Goal: Feedback & Contribution: Leave review/rating

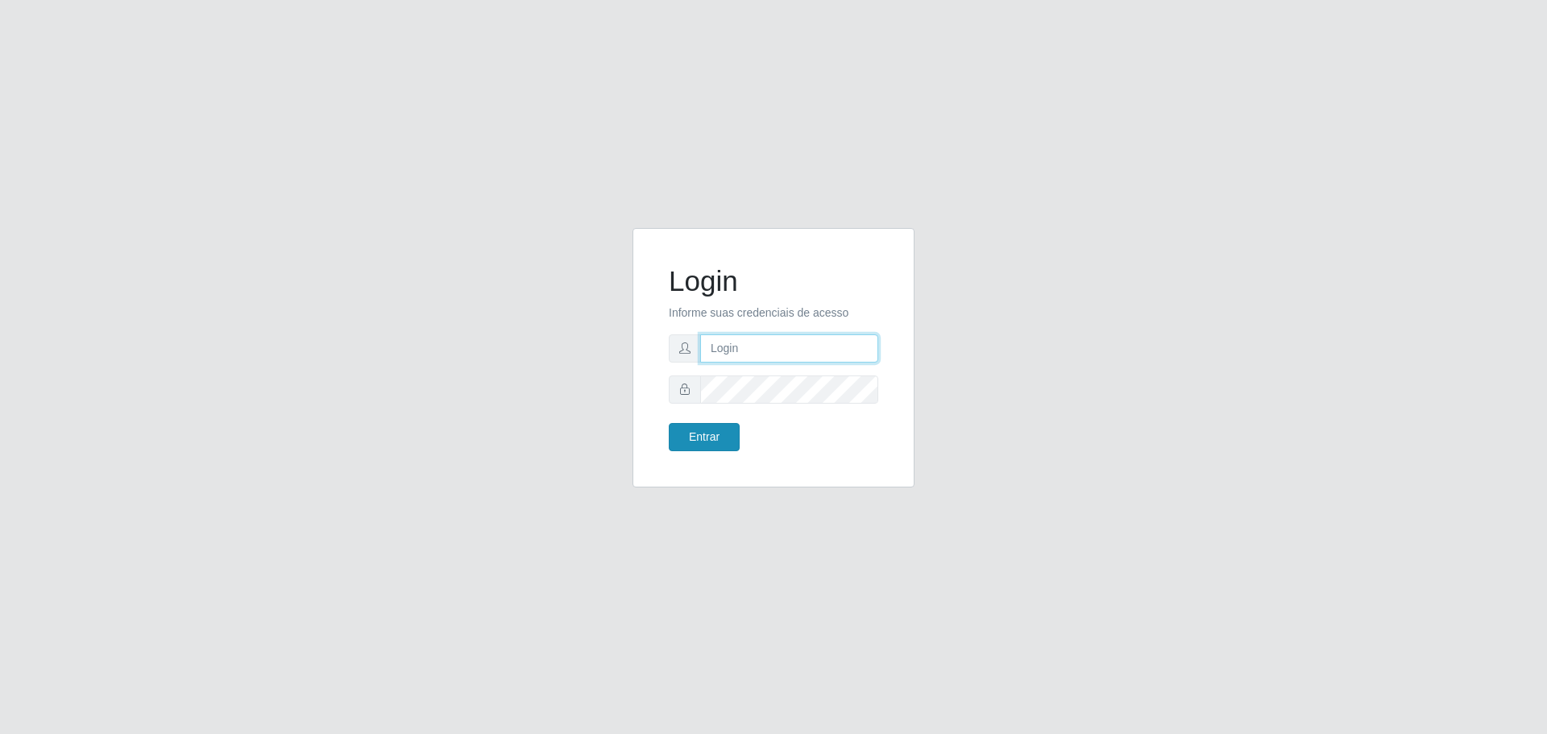
type input "[EMAIL_ADDRESS][DOMAIN_NAME]"
click at [702, 440] on button "Entrar" at bounding box center [704, 437] width 71 height 28
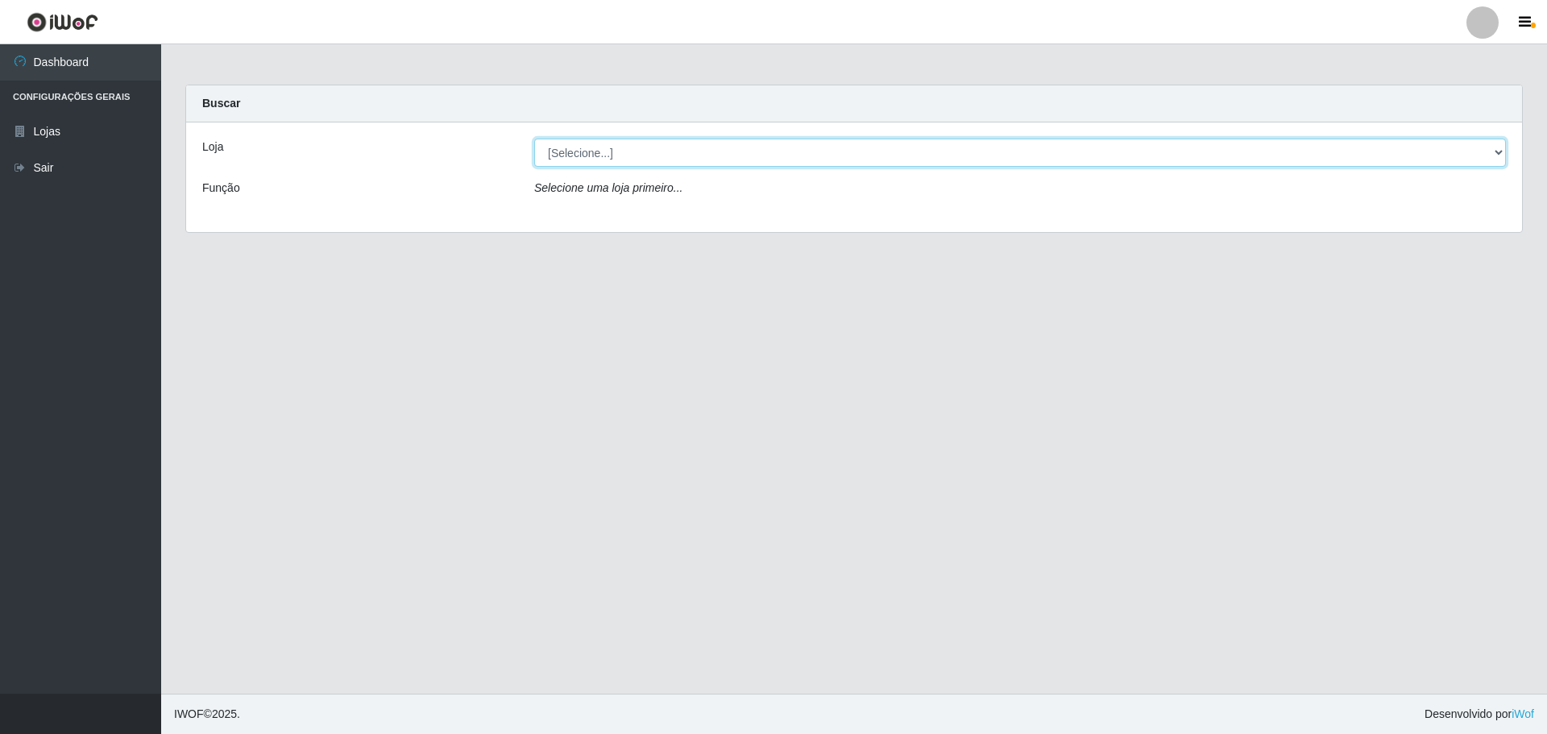
click at [578, 151] on select "[Selecione...] [GEOGRAPHIC_DATA] - [GEOGRAPHIC_DATA][DATE]" at bounding box center [1019, 153] width 971 height 28
select select "527"
click at [534, 139] on select "[Selecione...] [GEOGRAPHIC_DATA] - [GEOGRAPHIC_DATA][DATE]" at bounding box center [1019, 153] width 971 height 28
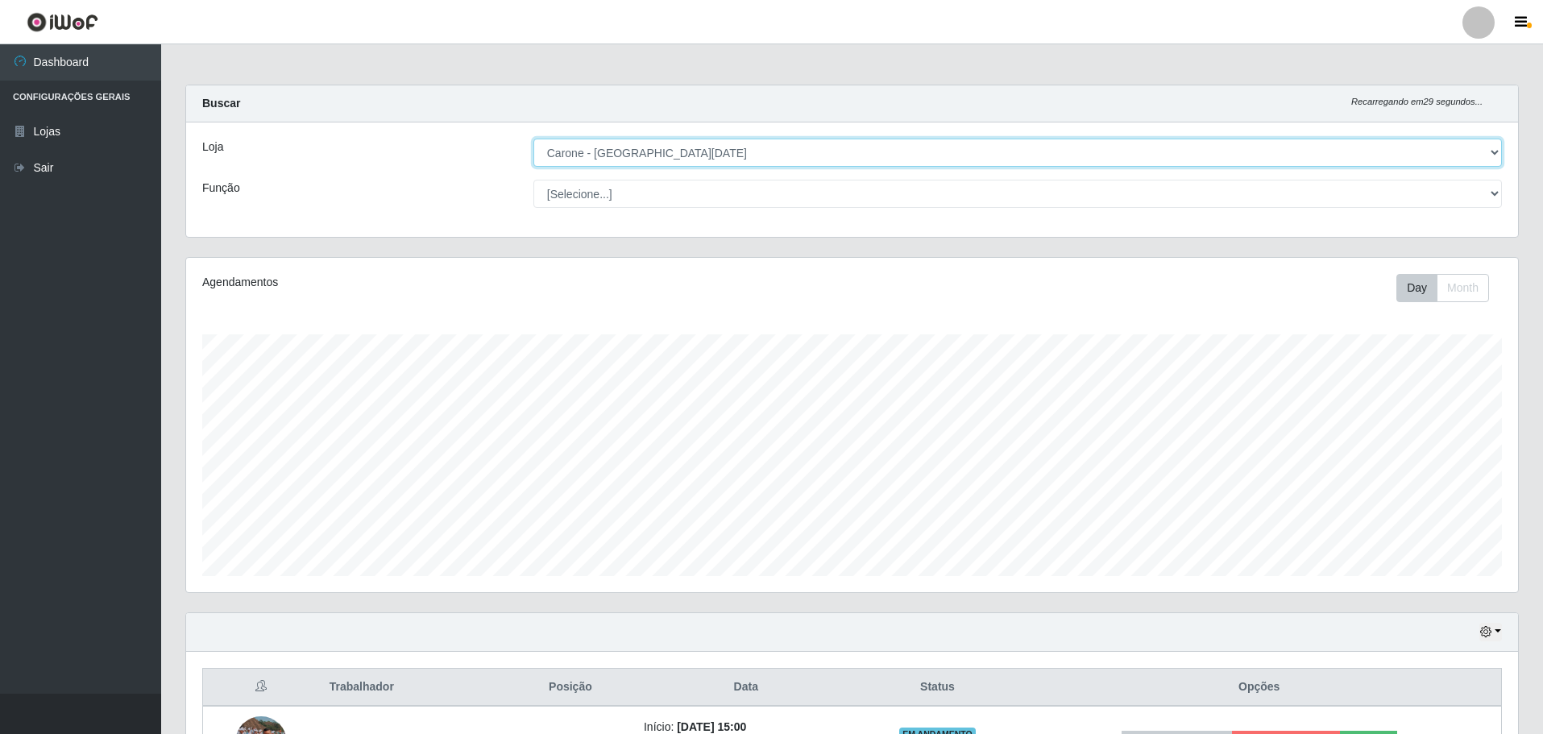
scroll to position [334, 1332]
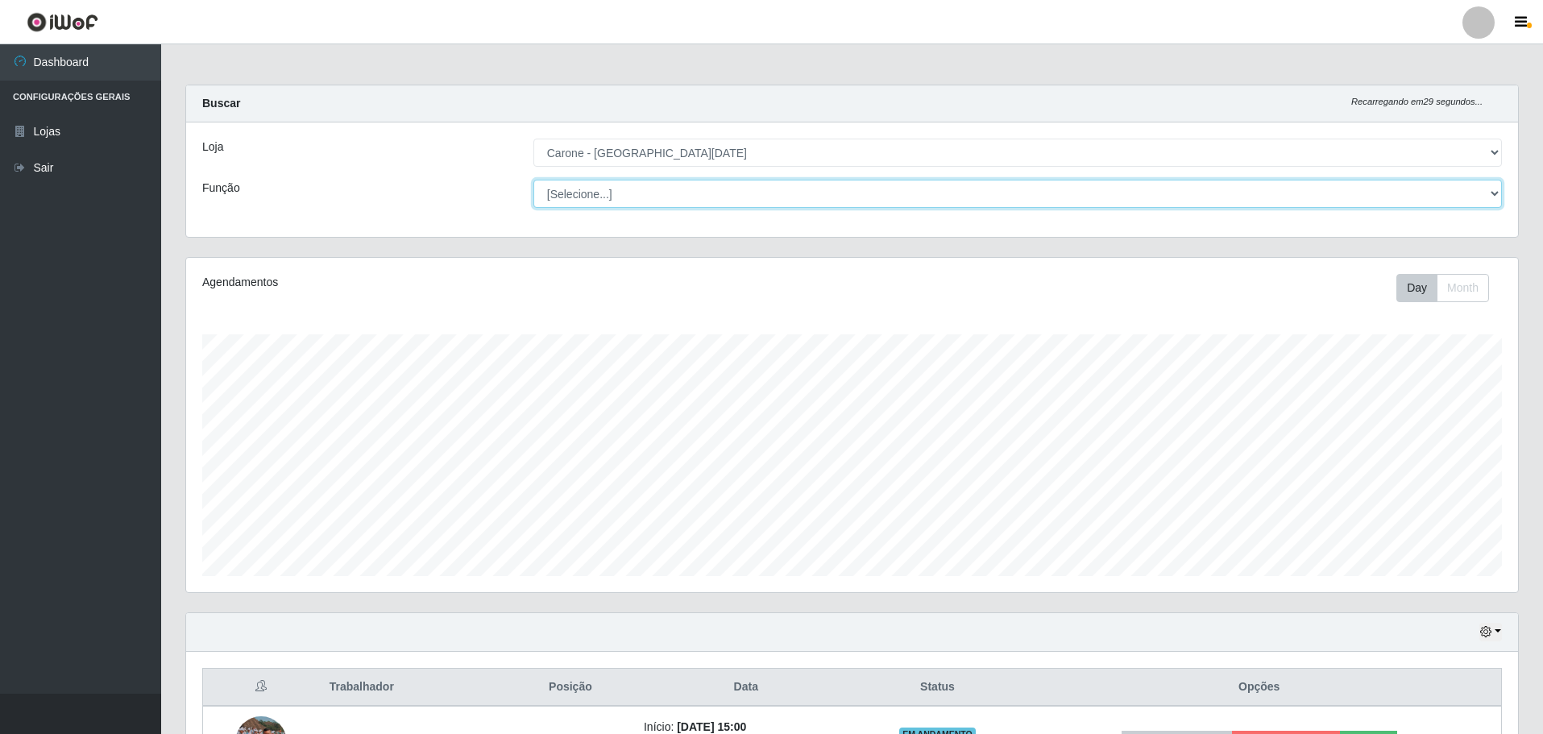
click at [570, 194] on select "[Selecione...] Embalador Embalador + Embalador ++ Repositor Repositor + Reposit…" at bounding box center [1017, 194] width 968 height 28
select select "1"
click at [533, 180] on select "[Selecione...] Embalador Embalador + Embalador ++ Repositor Repositor + Reposit…" at bounding box center [1017, 194] width 968 height 28
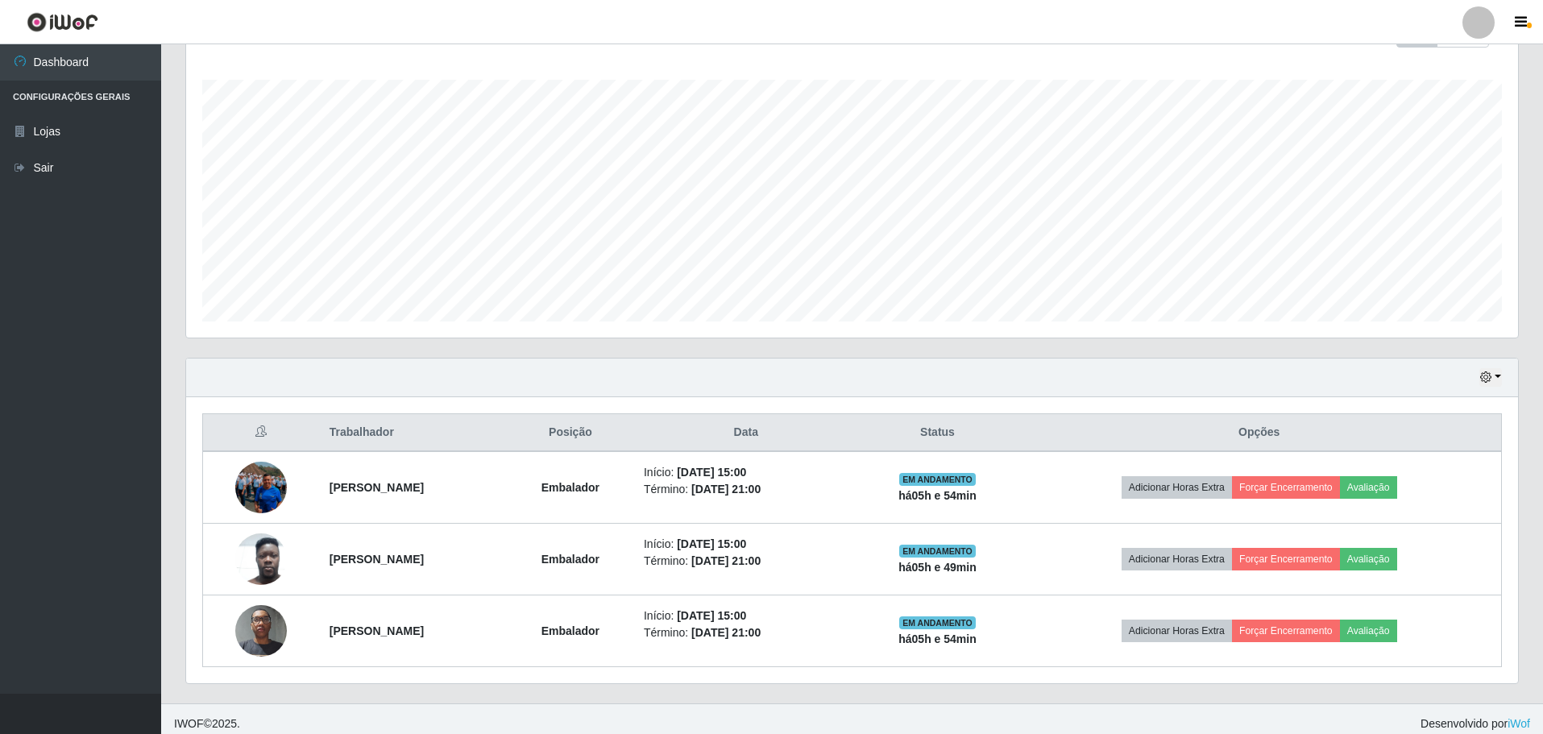
scroll to position [264, 0]
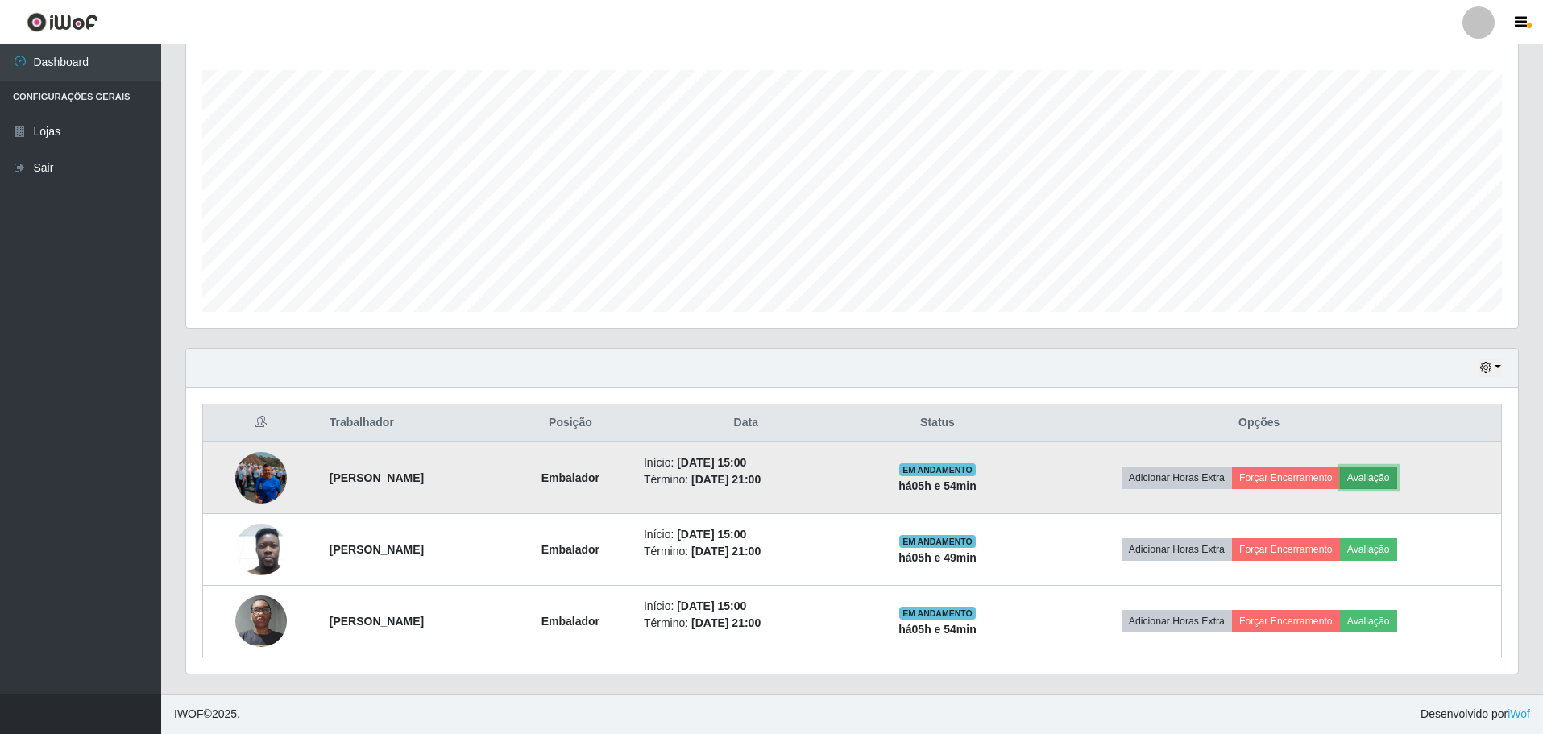
click at [1397, 474] on button "Avaliação" at bounding box center [1368, 477] width 57 height 23
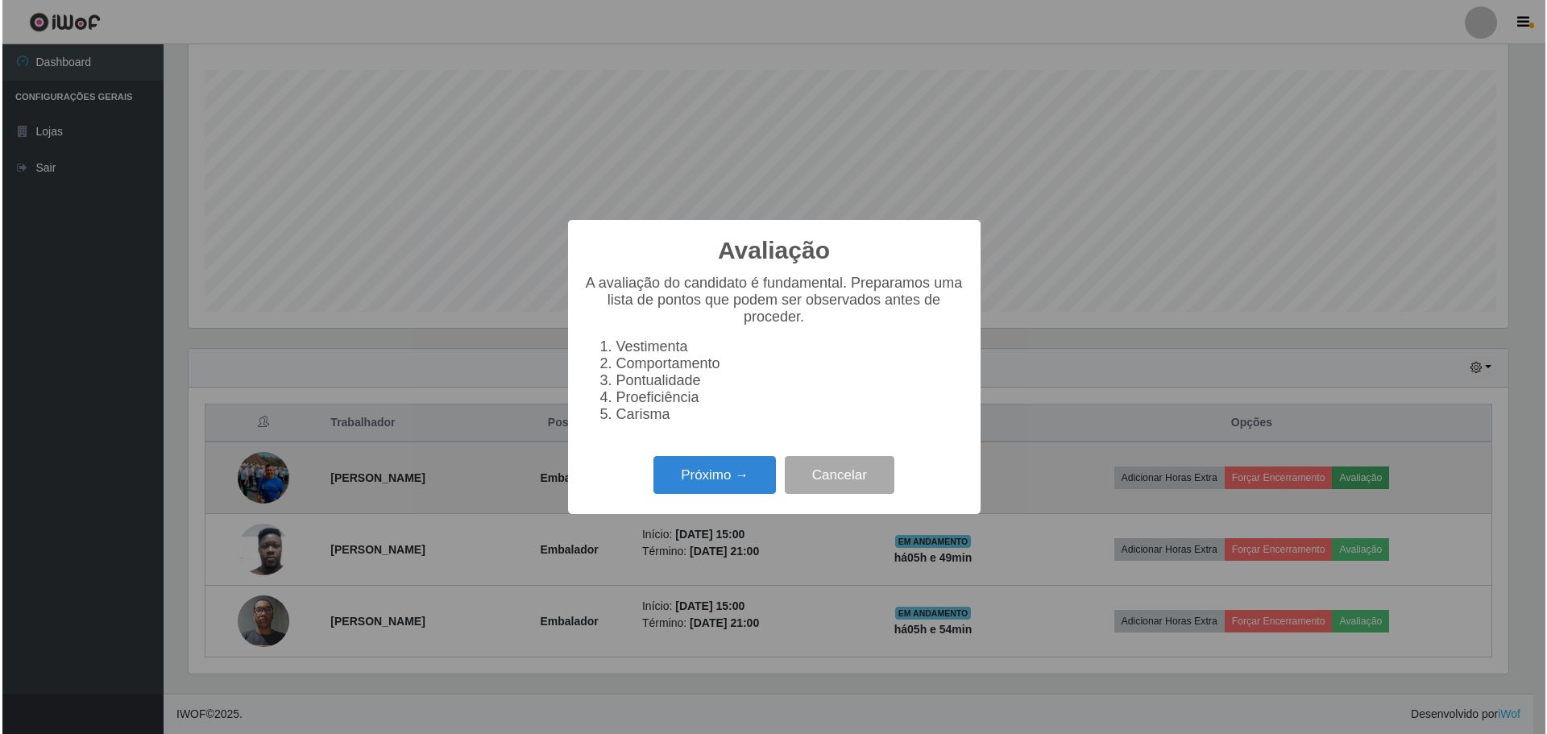
scroll to position [334, 1324]
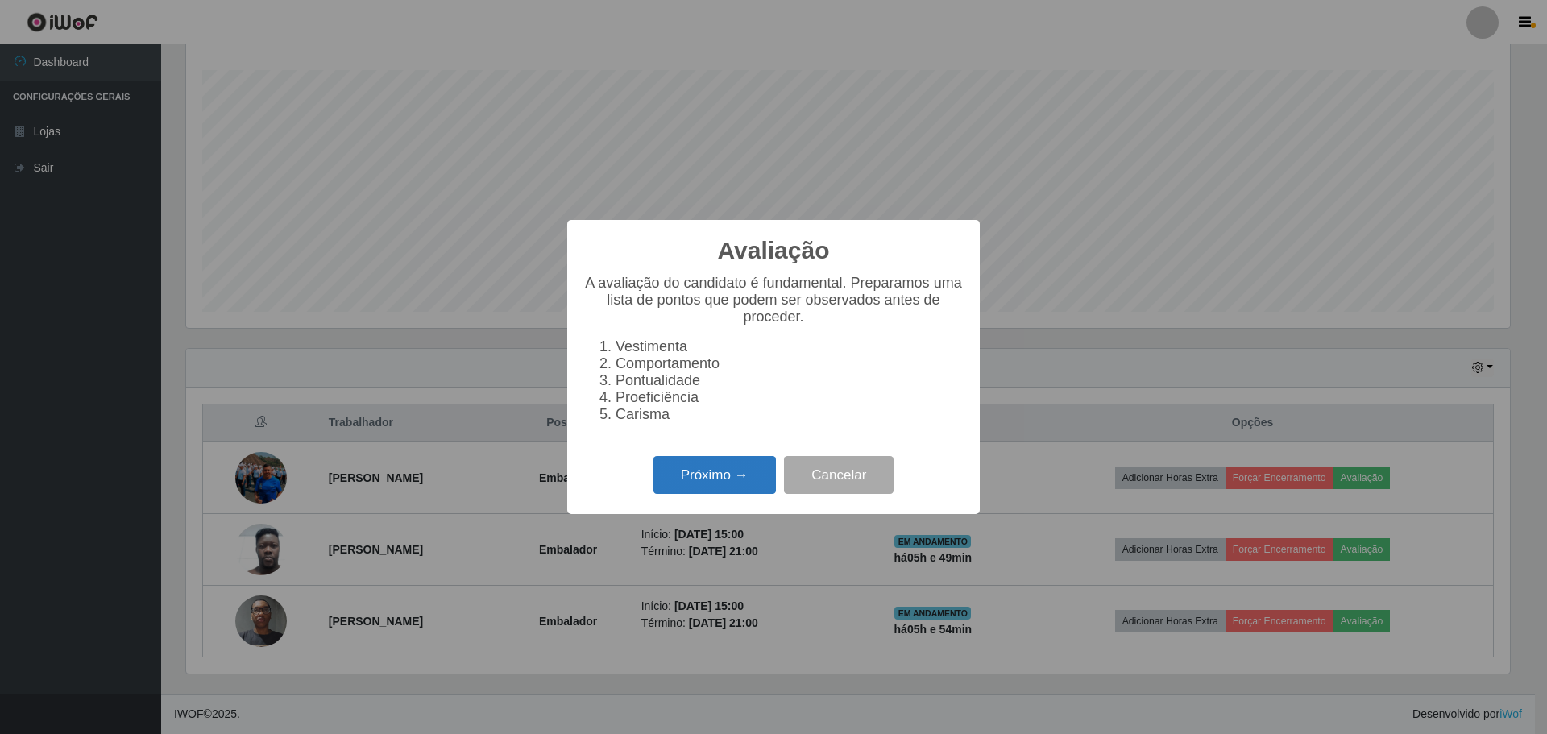
click at [717, 477] on button "Próximo →" at bounding box center [714, 475] width 122 height 38
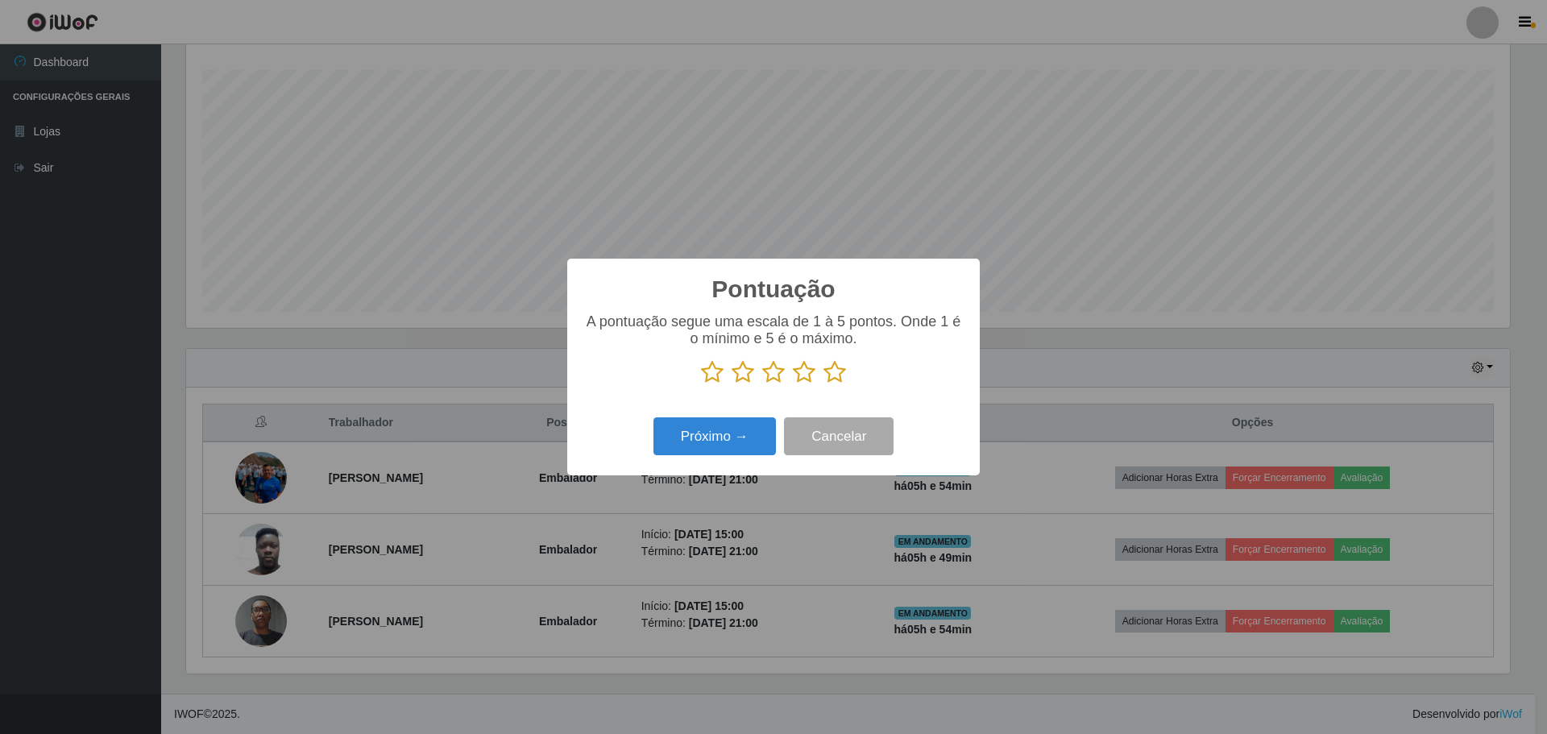
scroll to position [805218, 804229]
click at [836, 370] on icon at bounding box center [834, 372] width 23 height 24
click at [823, 384] on input "radio" at bounding box center [823, 384] width 0 height 0
click at [739, 436] on button "Próximo →" at bounding box center [714, 436] width 122 height 38
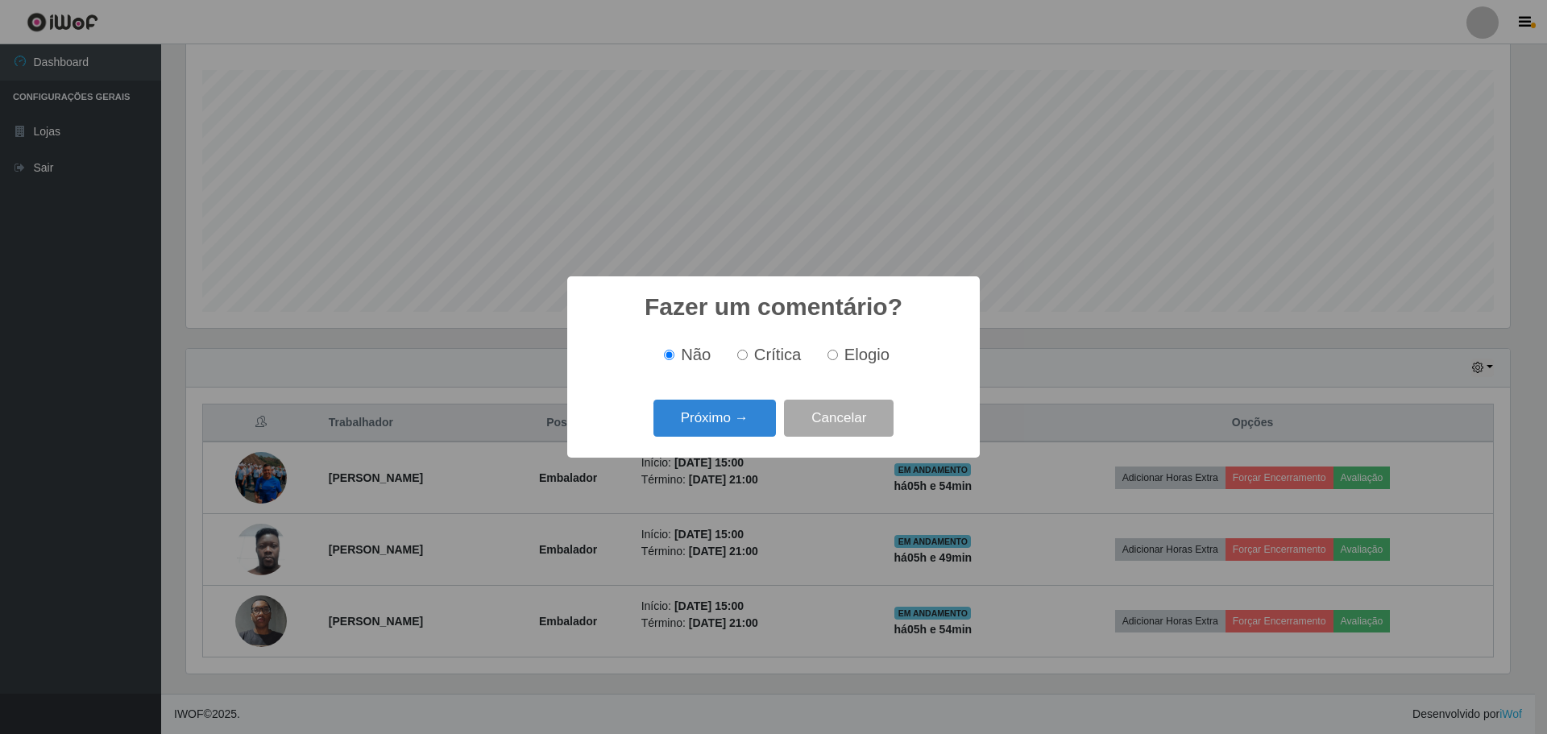
click at [835, 352] on input "Elogio" at bounding box center [832, 355] width 10 height 10
radio input "true"
click at [727, 416] on button "Próximo →" at bounding box center [714, 419] width 122 height 38
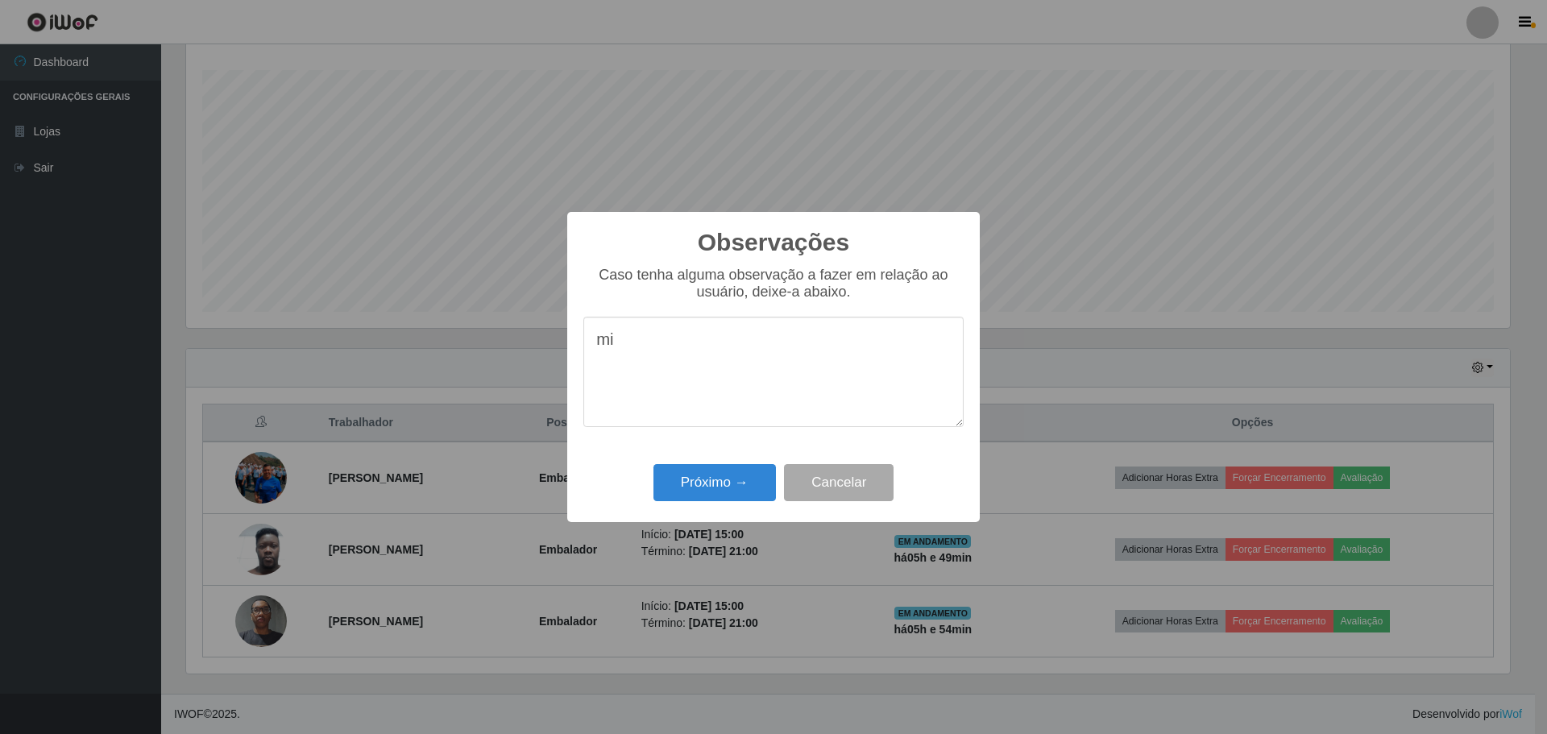
type textarea "m"
type textarea "M"
type textarea "Muito prestativo e excelente profissional"
click at [740, 489] on button "Próximo →" at bounding box center [714, 483] width 122 height 38
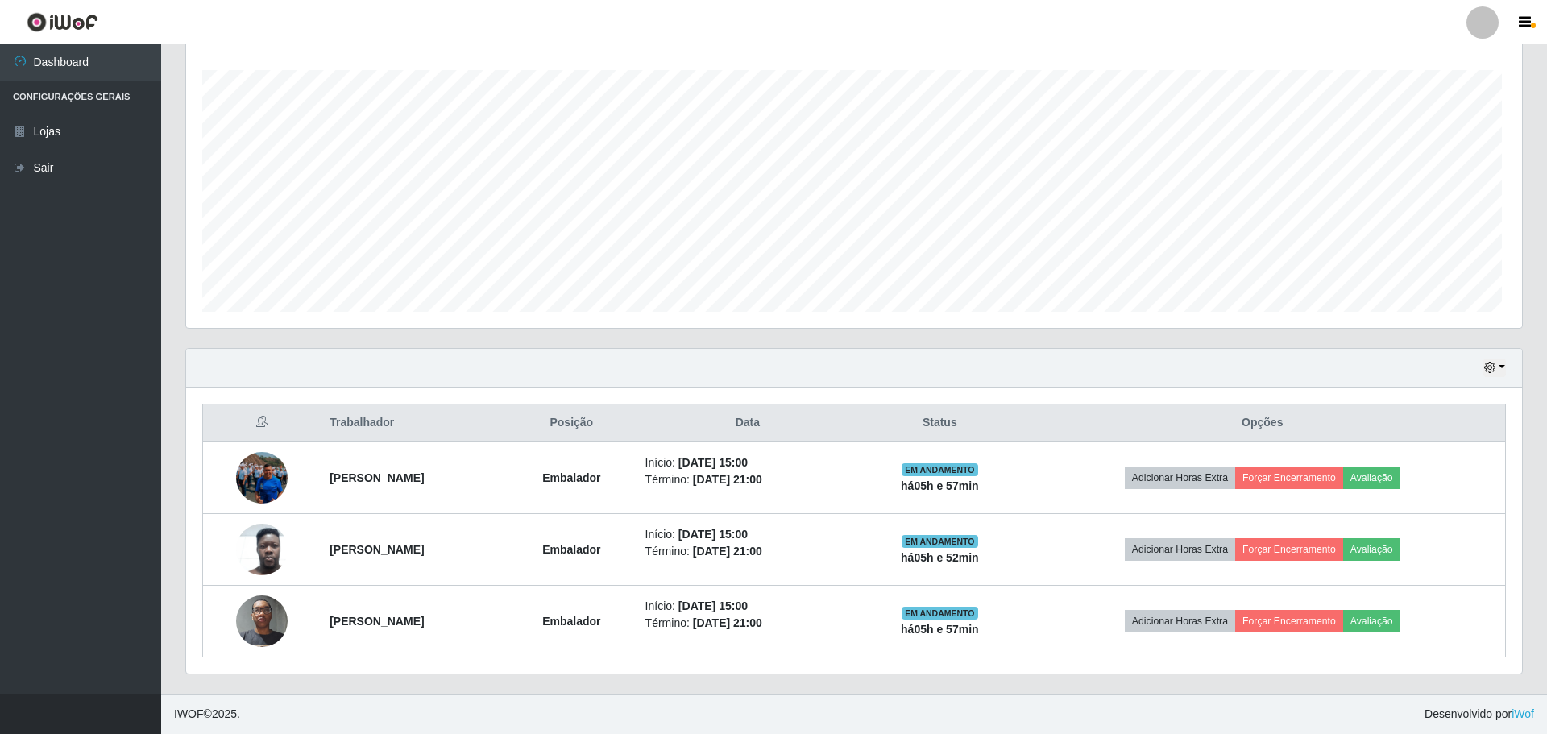
scroll to position [334, 1332]
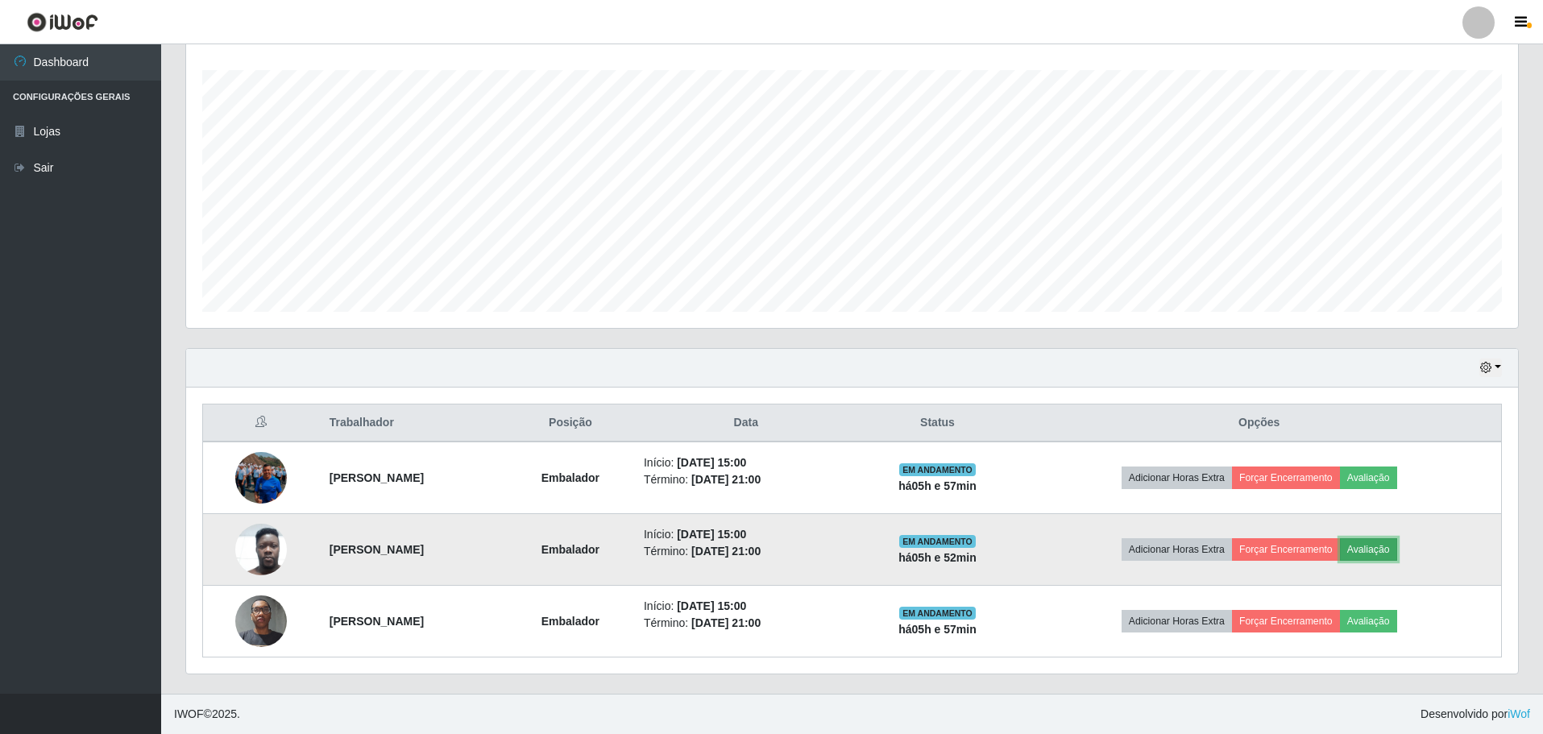
click at [1397, 546] on button "Avaliação" at bounding box center [1368, 549] width 57 height 23
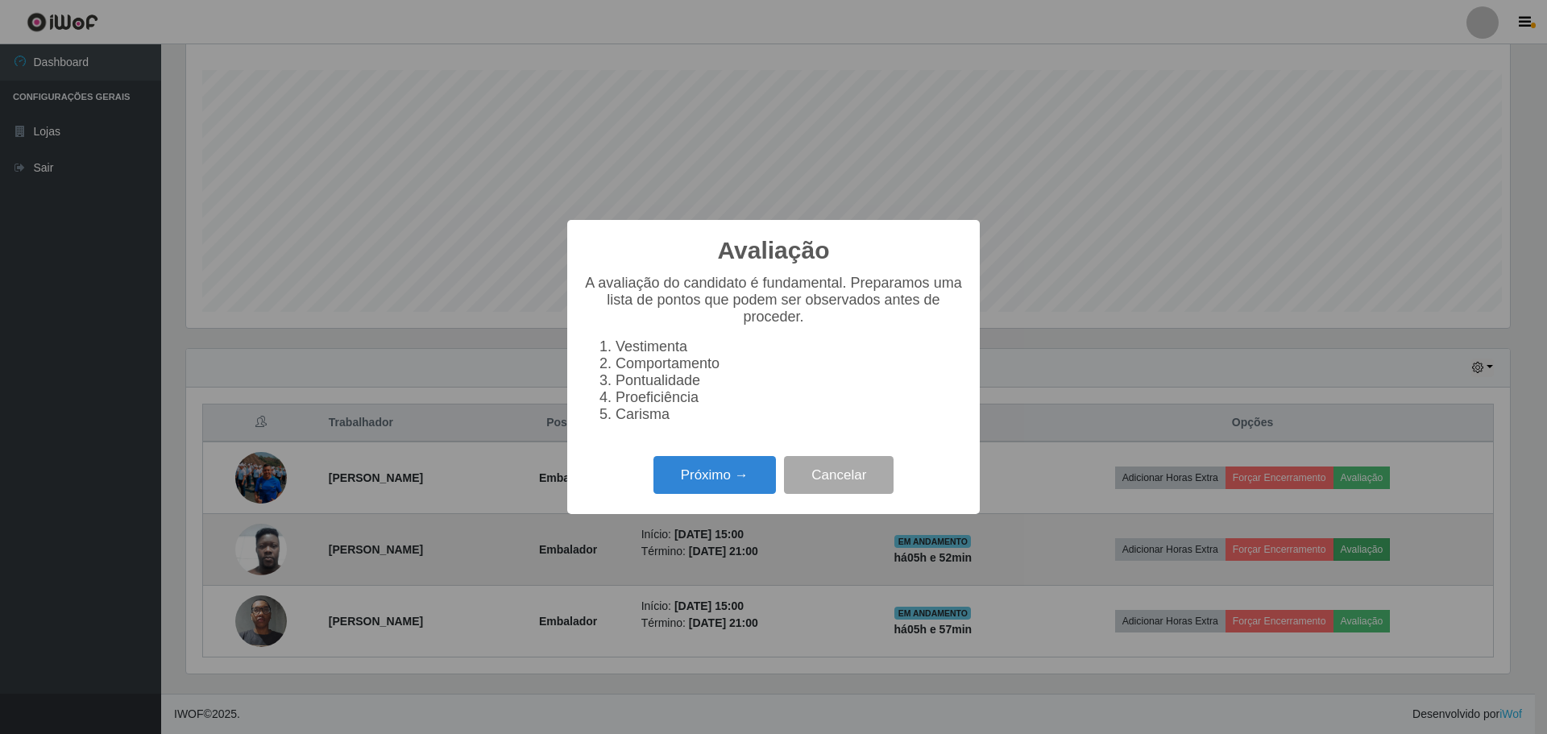
scroll to position [334, 1324]
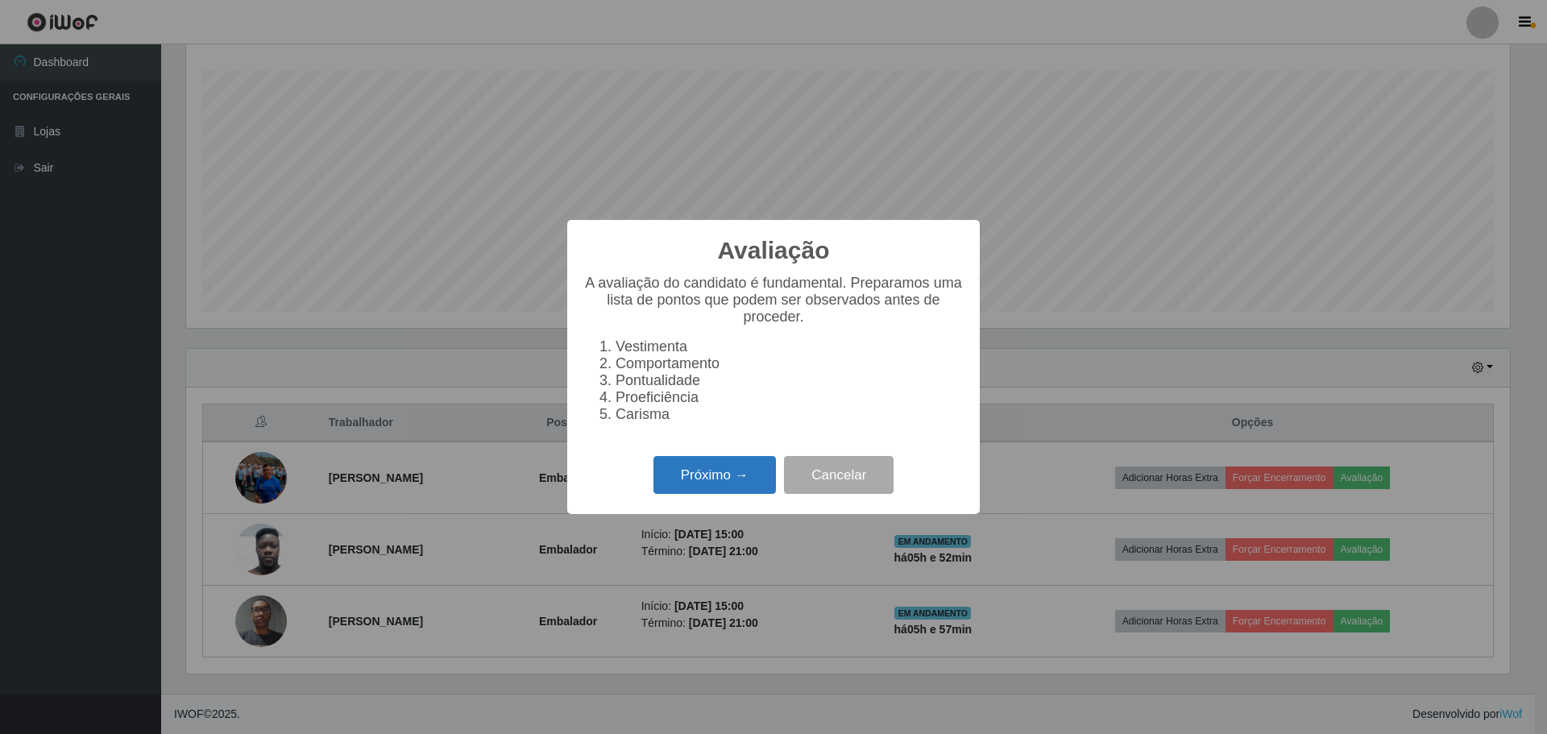
click at [716, 491] on button "Próximo →" at bounding box center [714, 475] width 122 height 38
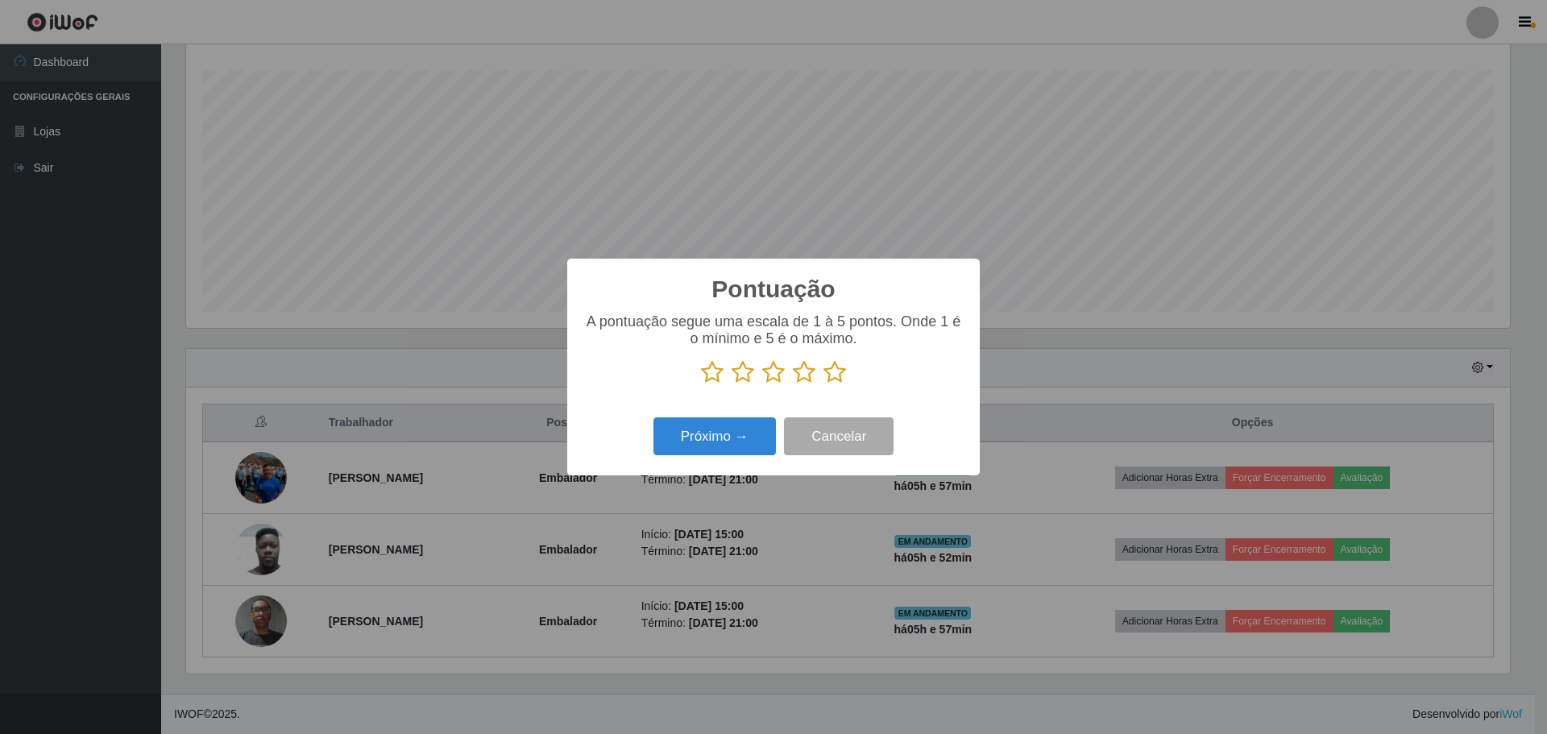
scroll to position [805218, 804229]
click at [841, 373] on icon at bounding box center [834, 372] width 23 height 24
click at [823, 384] on input "radio" at bounding box center [823, 384] width 0 height 0
click at [727, 437] on button "Próximo →" at bounding box center [714, 436] width 122 height 38
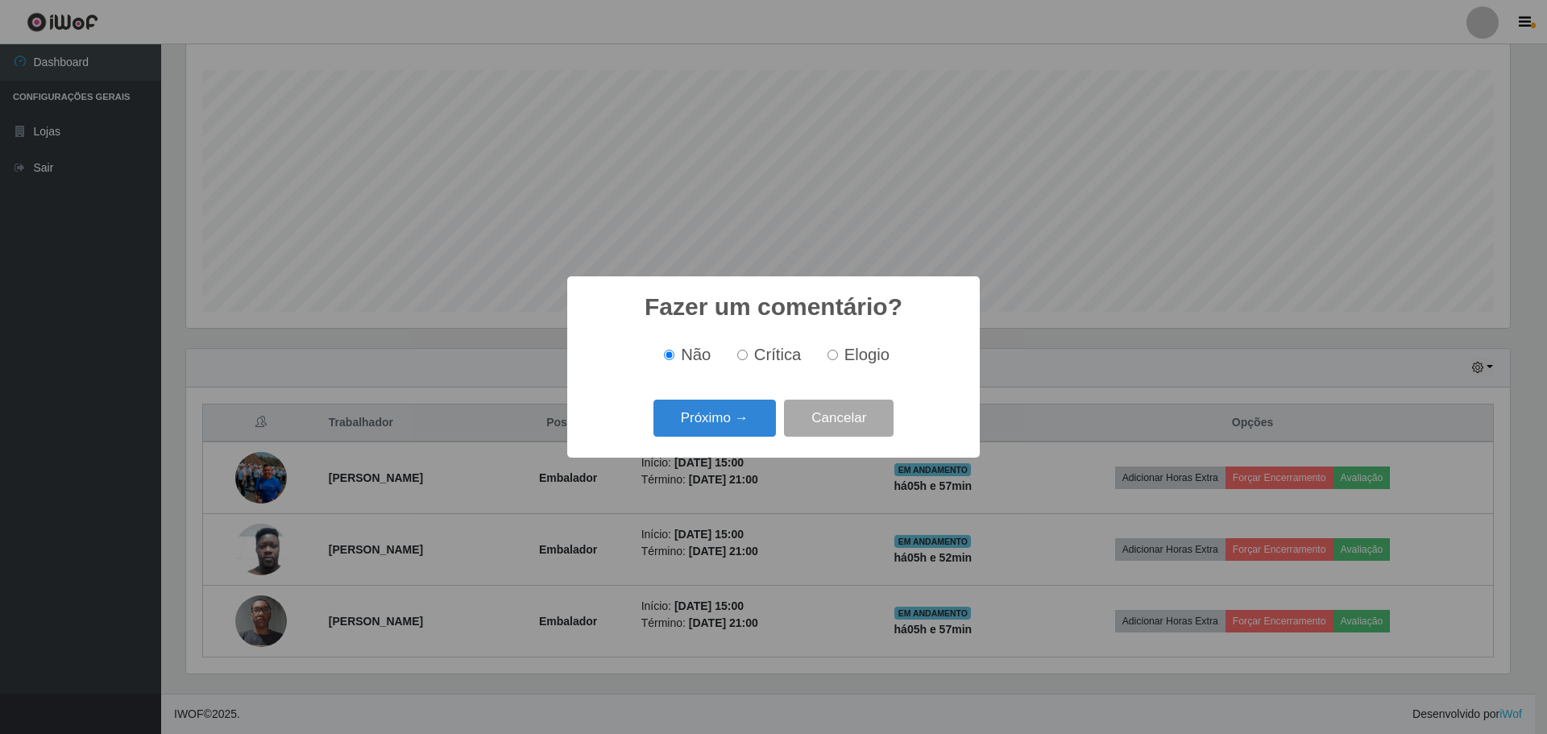
click at [835, 356] on input "Elogio" at bounding box center [832, 355] width 10 height 10
radio input "true"
click at [721, 418] on button "Próximo →" at bounding box center [714, 419] width 122 height 38
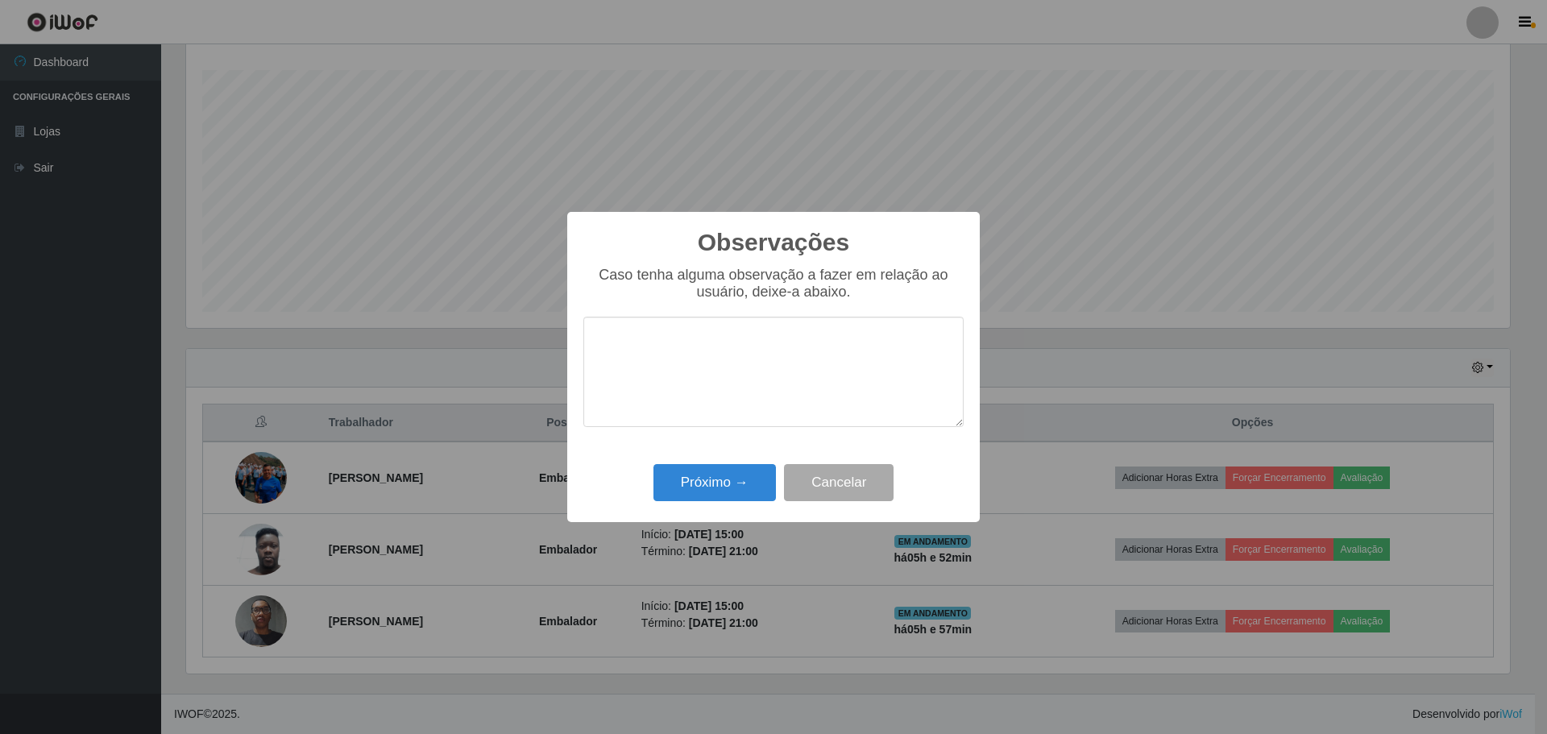
type textarea "e"
type textarea "Excelente profissional, atencioso e prestativo"
click at [727, 485] on button "Próximo →" at bounding box center [714, 483] width 122 height 38
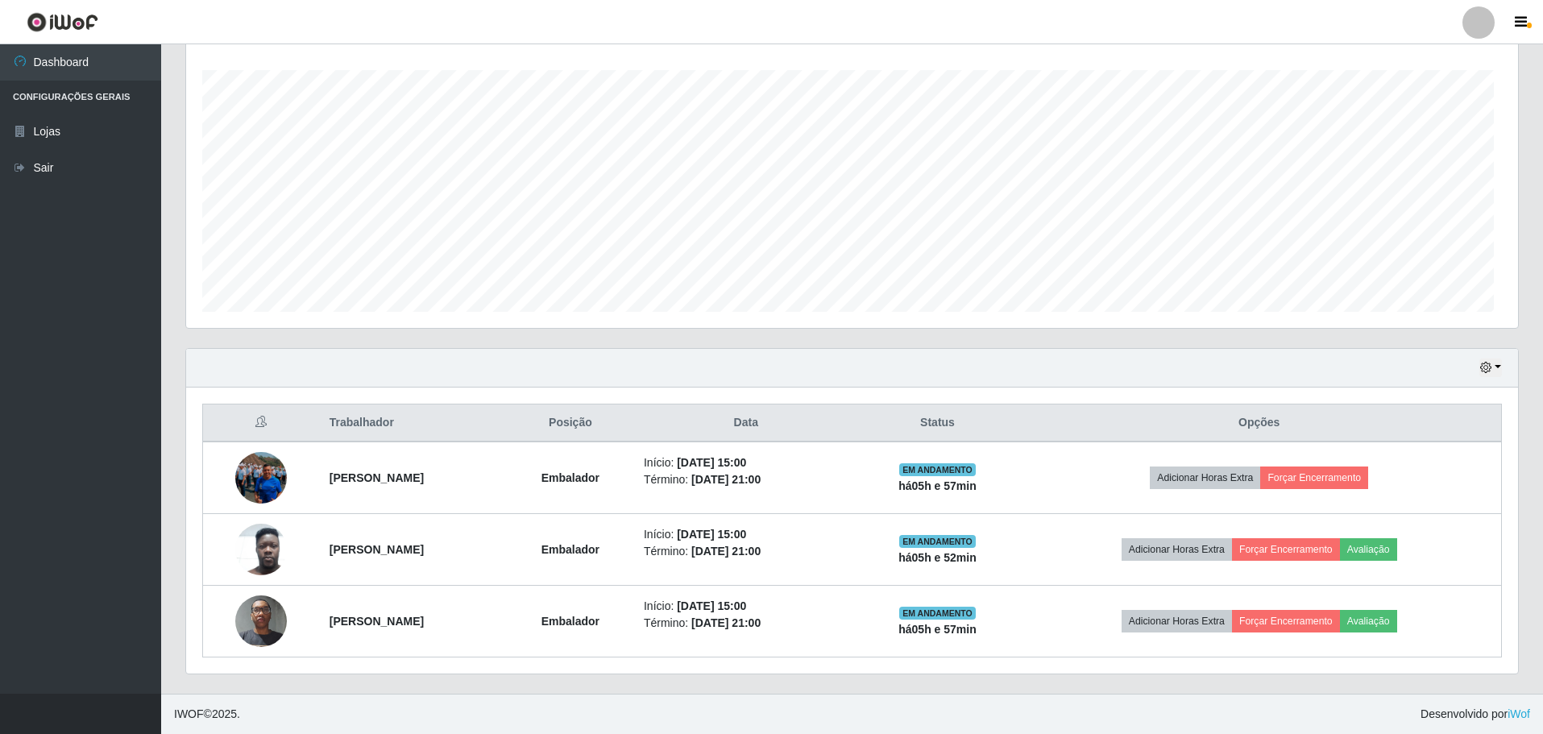
scroll to position [334, 1332]
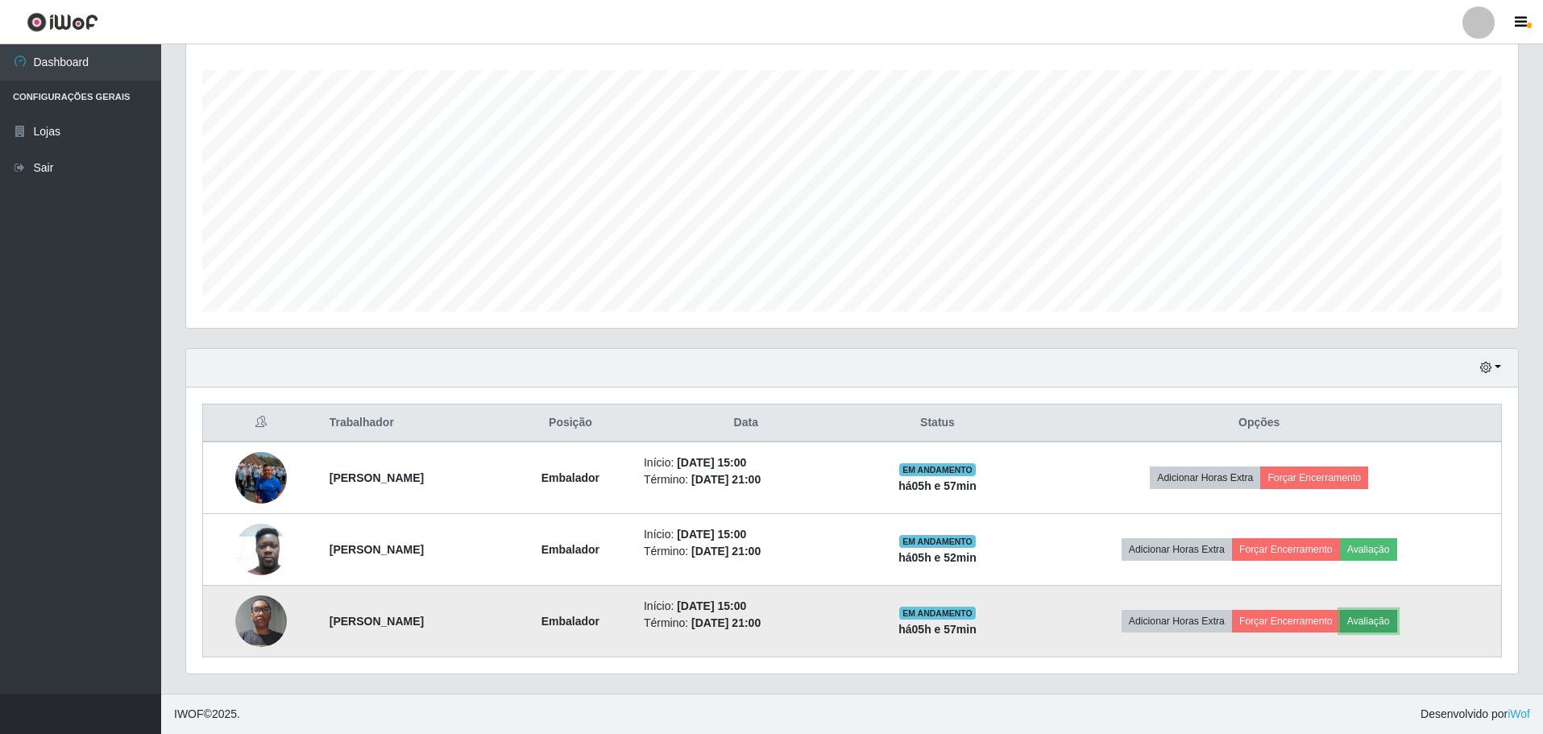
click at [1397, 620] on button "Avaliação" at bounding box center [1368, 621] width 57 height 23
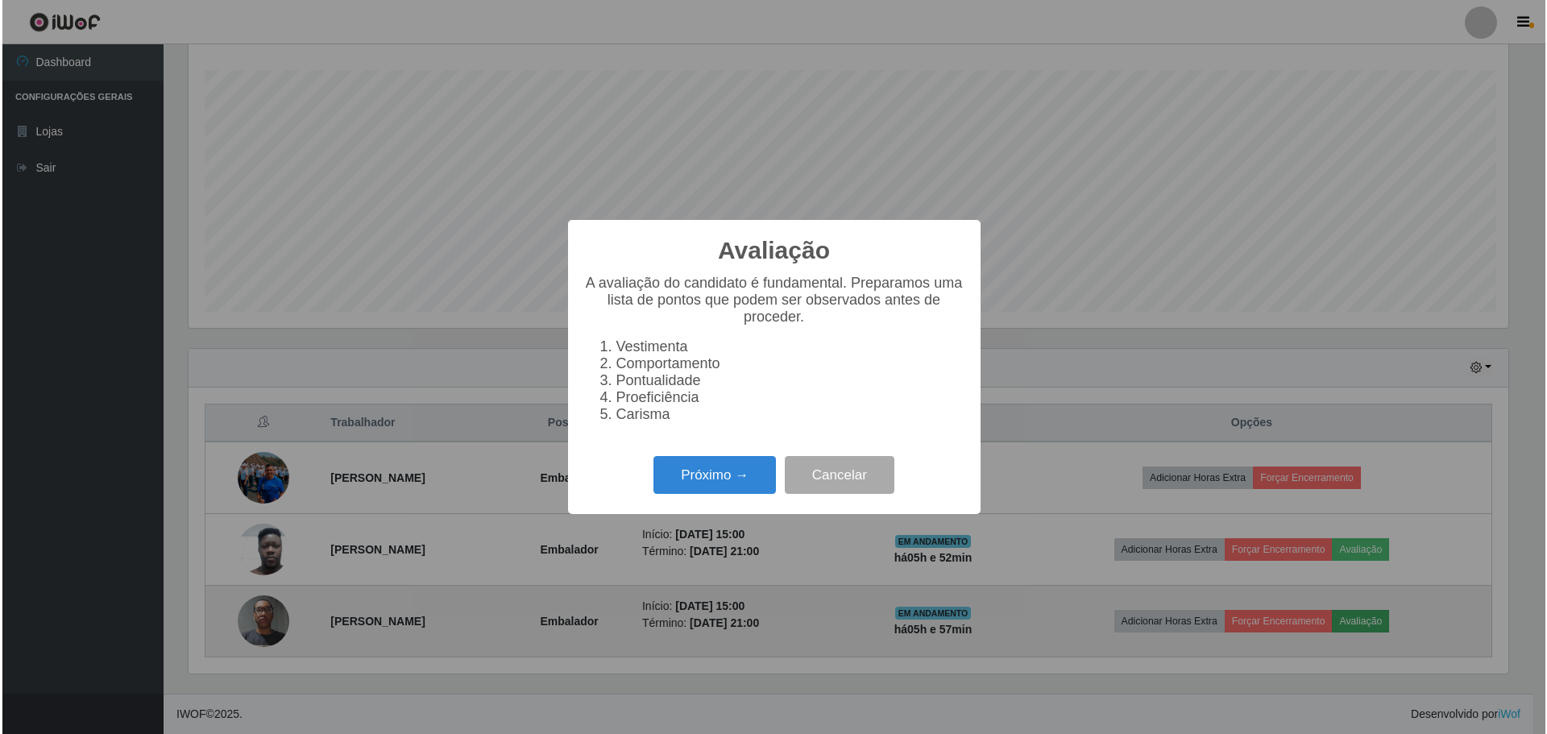
scroll to position [334, 1324]
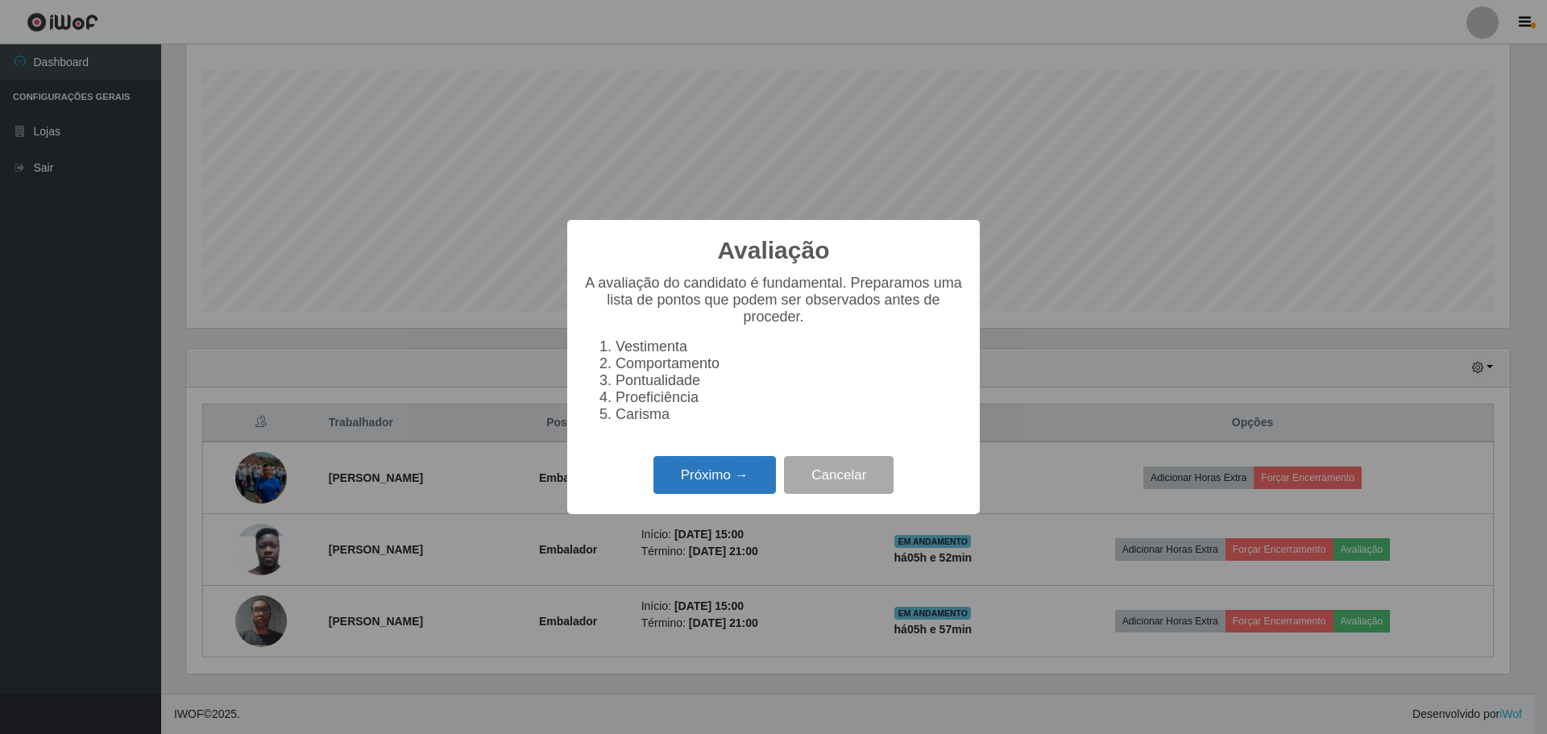
click at [715, 483] on button "Próximo →" at bounding box center [714, 475] width 122 height 38
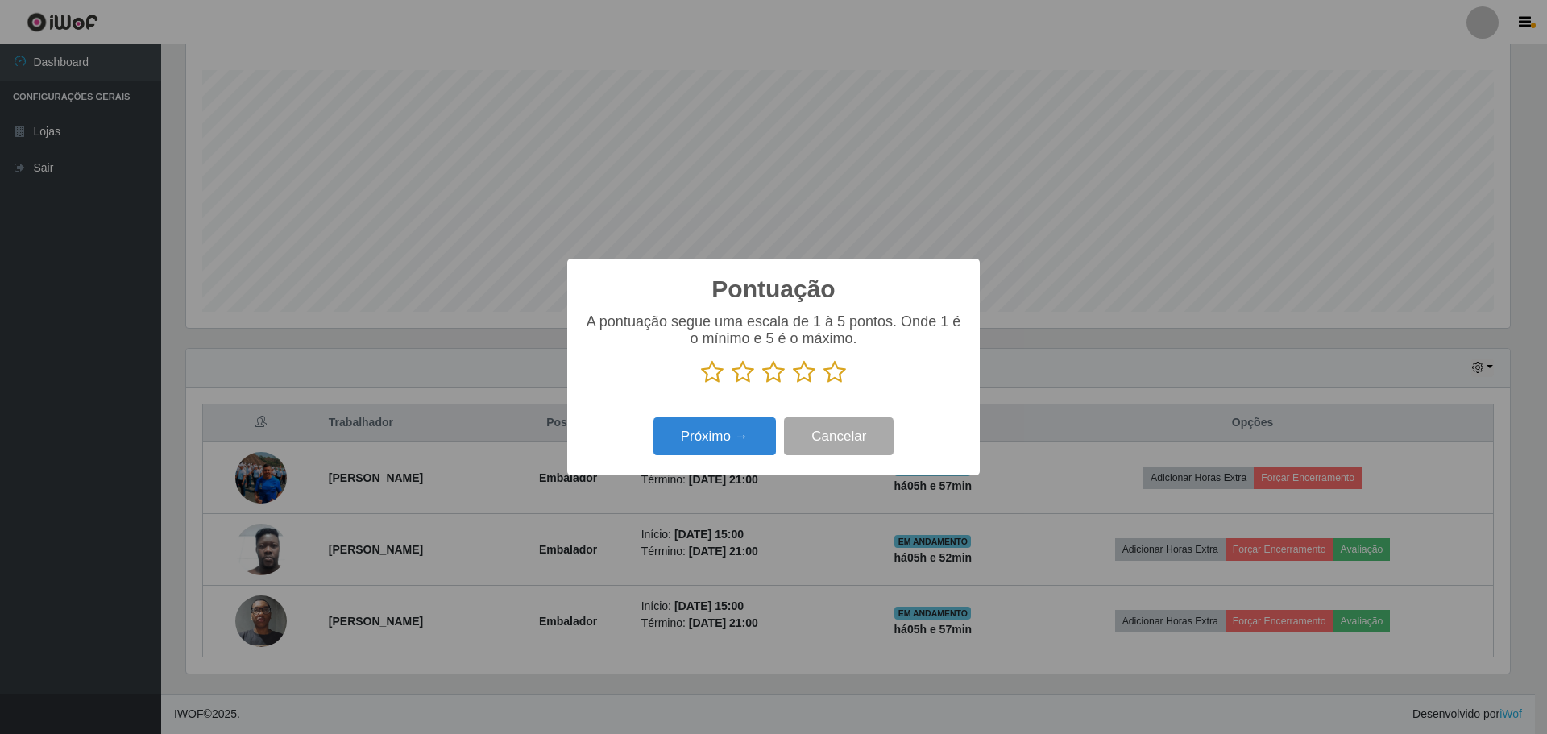
scroll to position [805218, 804229]
click at [837, 371] on icon at bounding box center [834, 372] width 23 height 24
click at [823, 384] on input "radio" at bounding box center [823, 384] width 0 height 0
click at [723, 433] on button "Próximo →" at bounding box center [714, 436] width 122 height 38
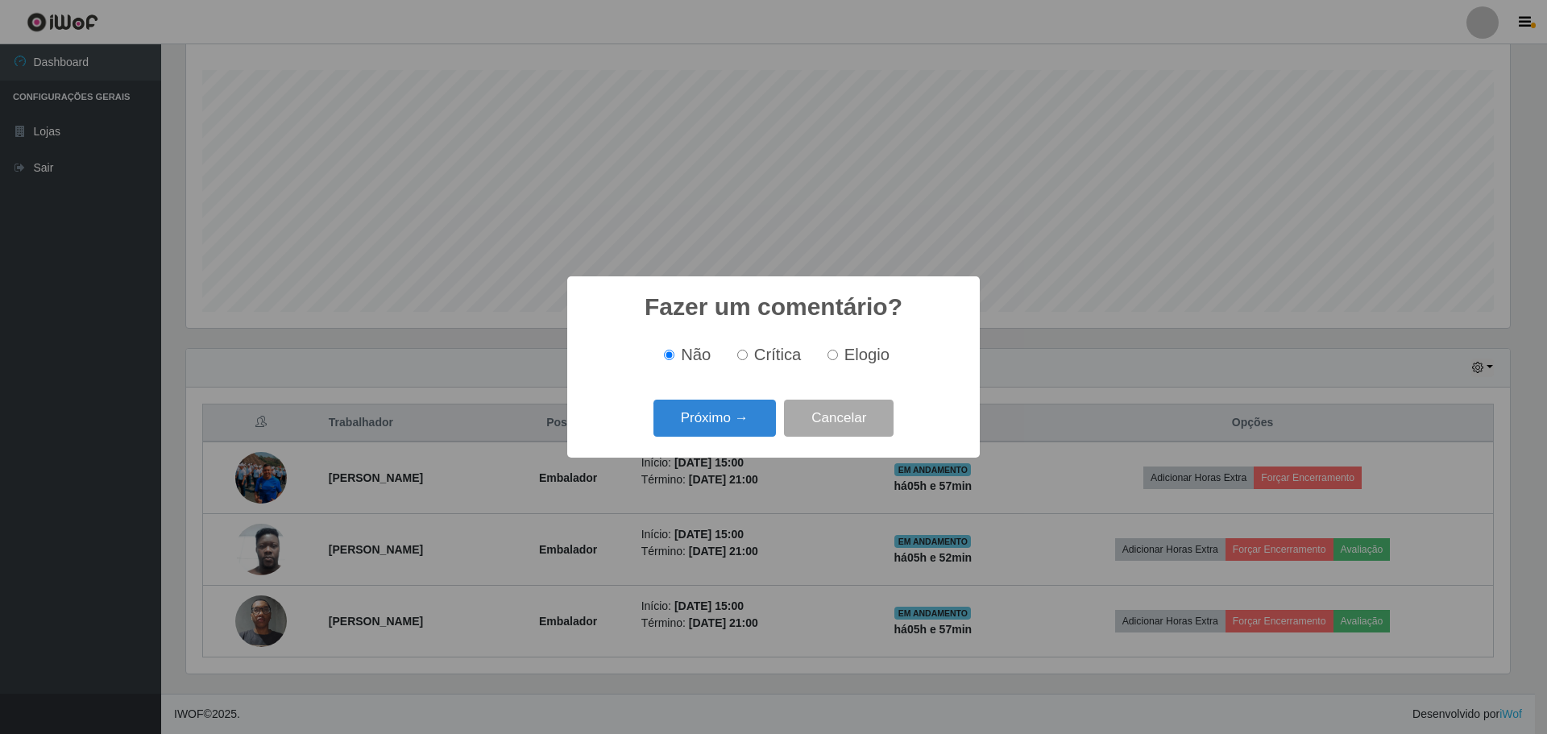
click at [835, 356] on input "Elogio" at bounding box center [832, 355] width 10 height 10
radio input "true"
click at [720, 416] on button "Próximo →" at bounding box center [714, 419] width 122 height 38
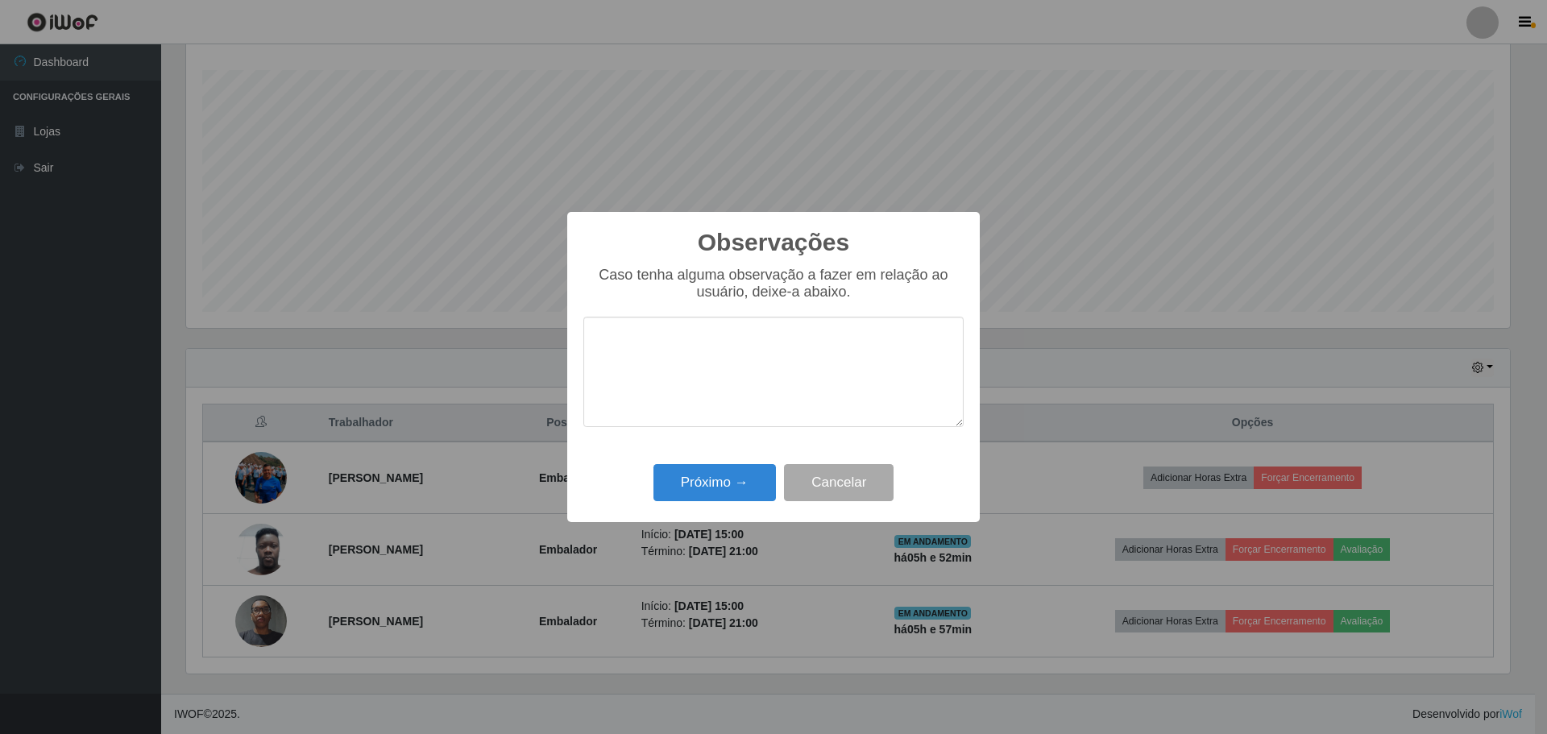
type textarea "e"
click at [634, 350] on textarea "Usuario" at bounding box center [773, 372] width 380 height 110
click at [614, 347] on textarea "Usuario" at bounding box center [773, 372] width 380 height 110
type textarea "Usuário muito prestativo e atencioso"
click at [728, 484] on button "Próximo →" at bounding box center [714, 483] width 122 height 38
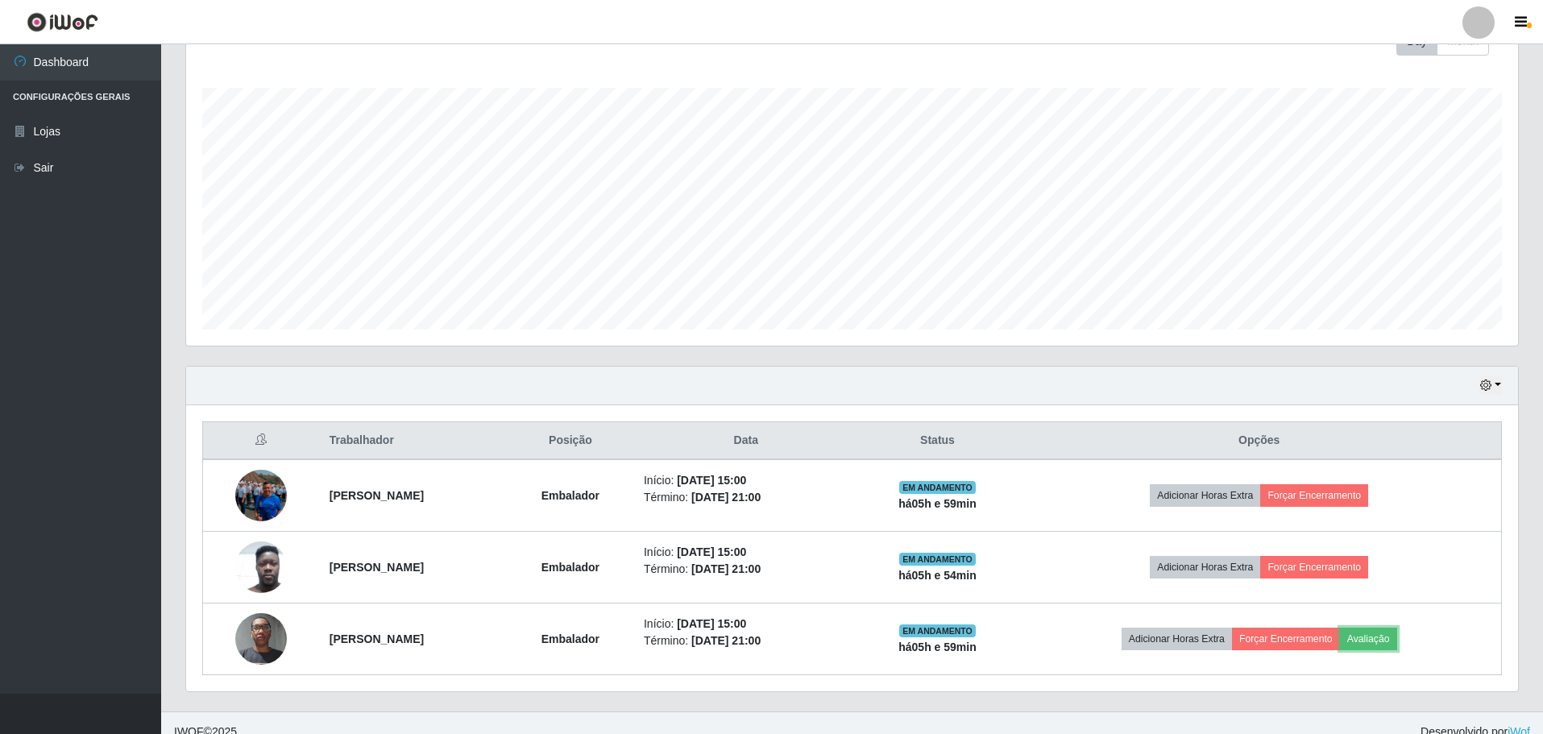
scroll to position [264, 0]
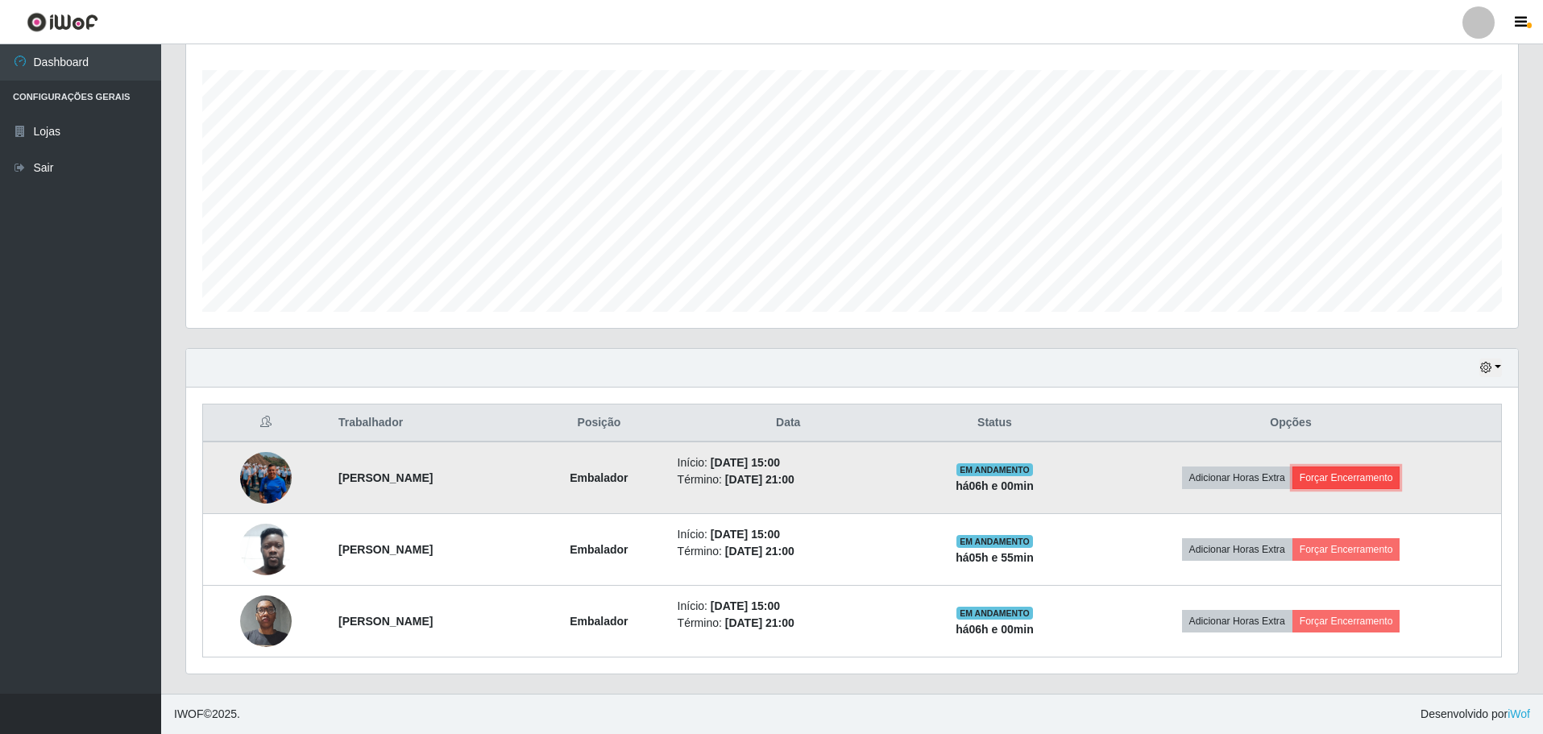
click at [1344, 476] on button "Forçar Encerramento" at bounding box center [1346, 477] width 108 height 23
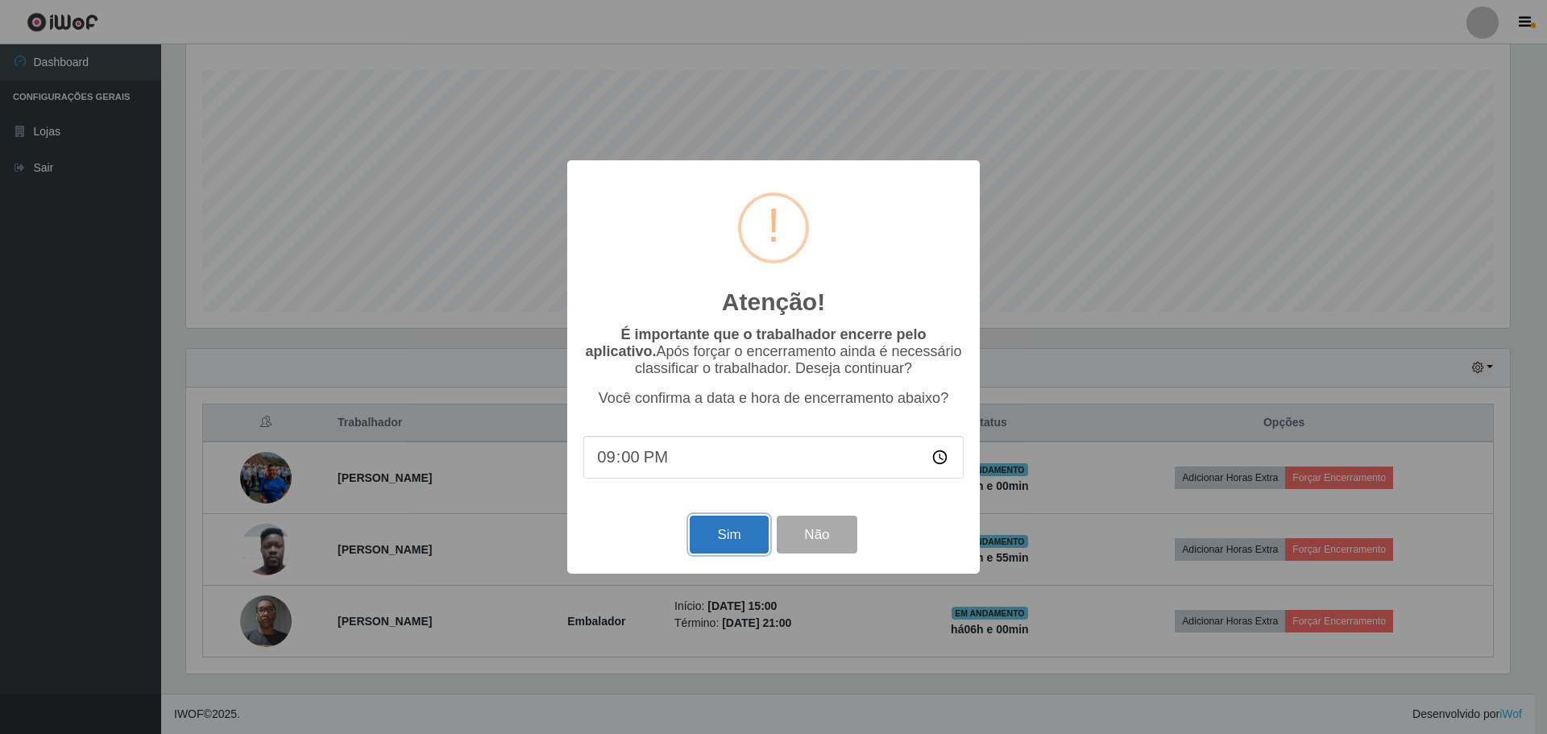
click at [735, 545] on button "Sim" at bounding box center [729, 535] width 78 height 38
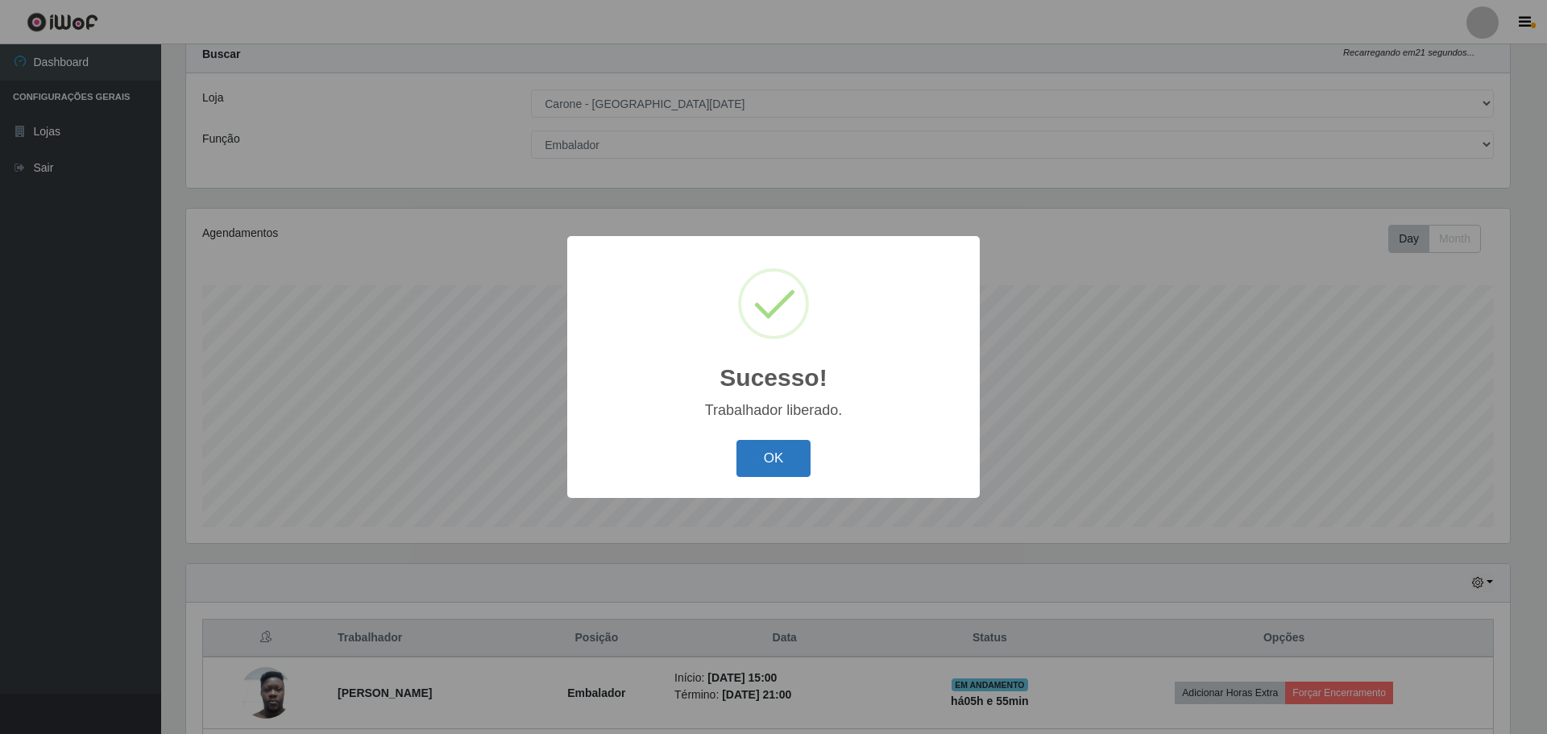
click at [774, 452] on button "OK" at bounding box center [773, 459] width 75 height 38
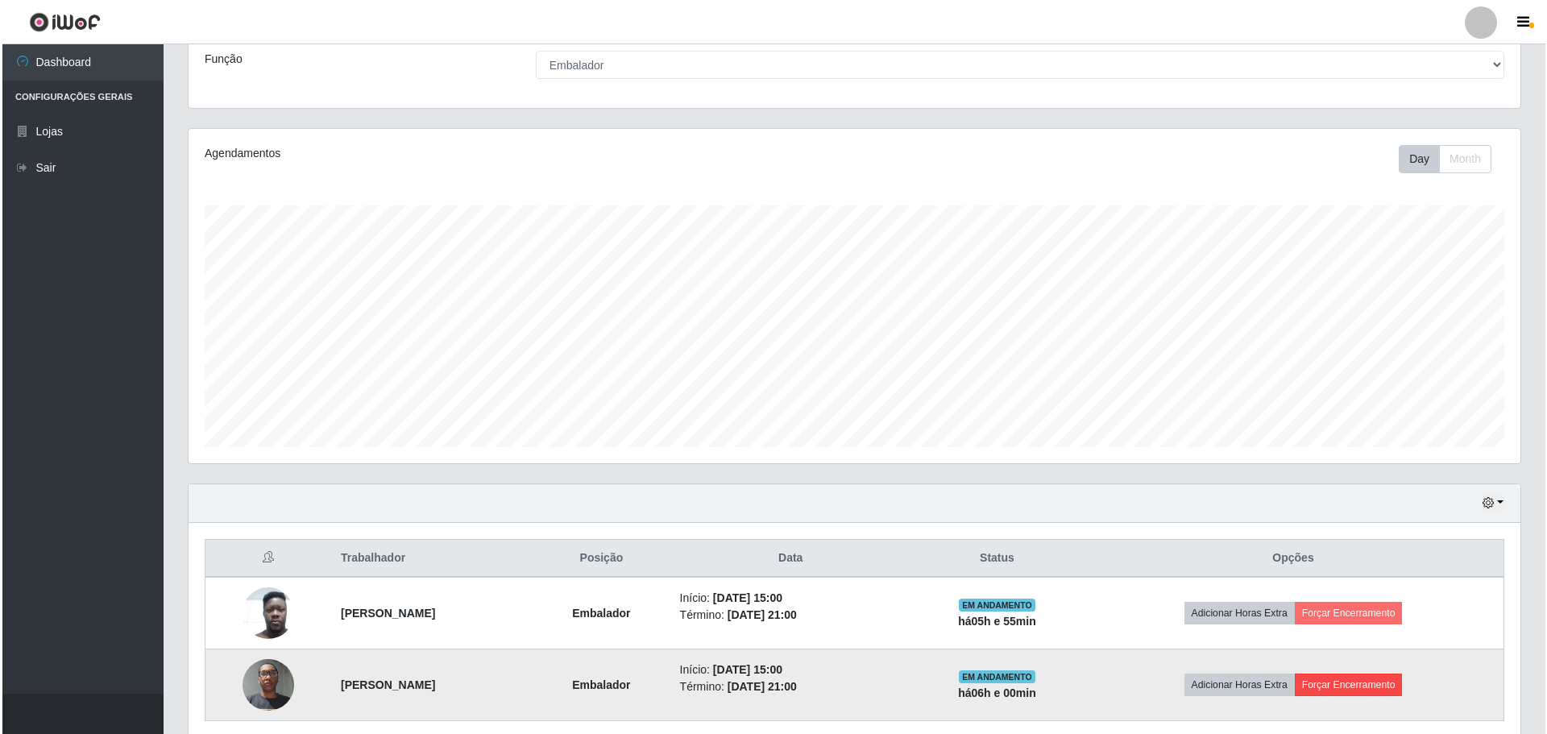
scroll to position [193, 0]
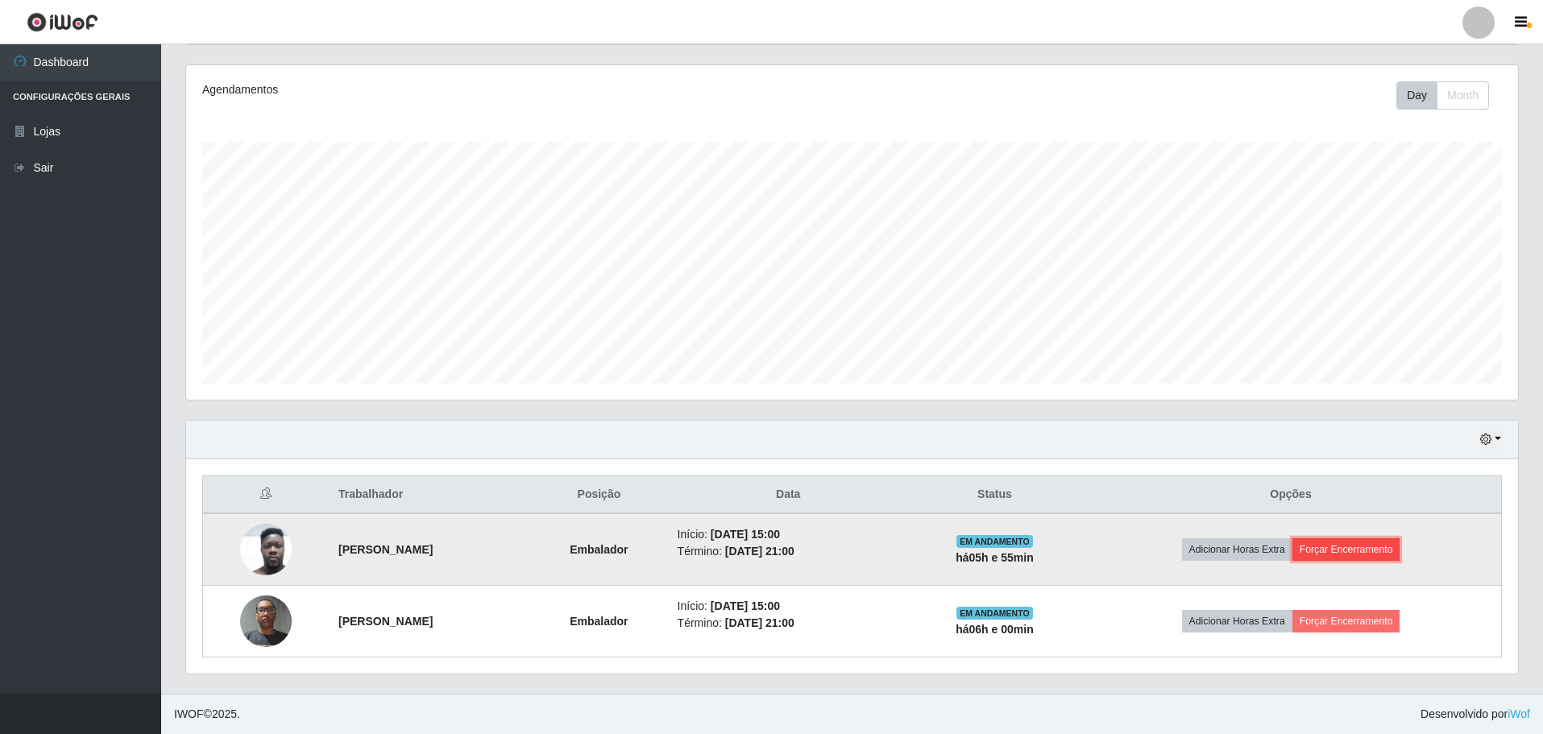
click at [1349, 555] on button "Forçar Encerramento" at bounding box center [1346, 549] width 108 height 23
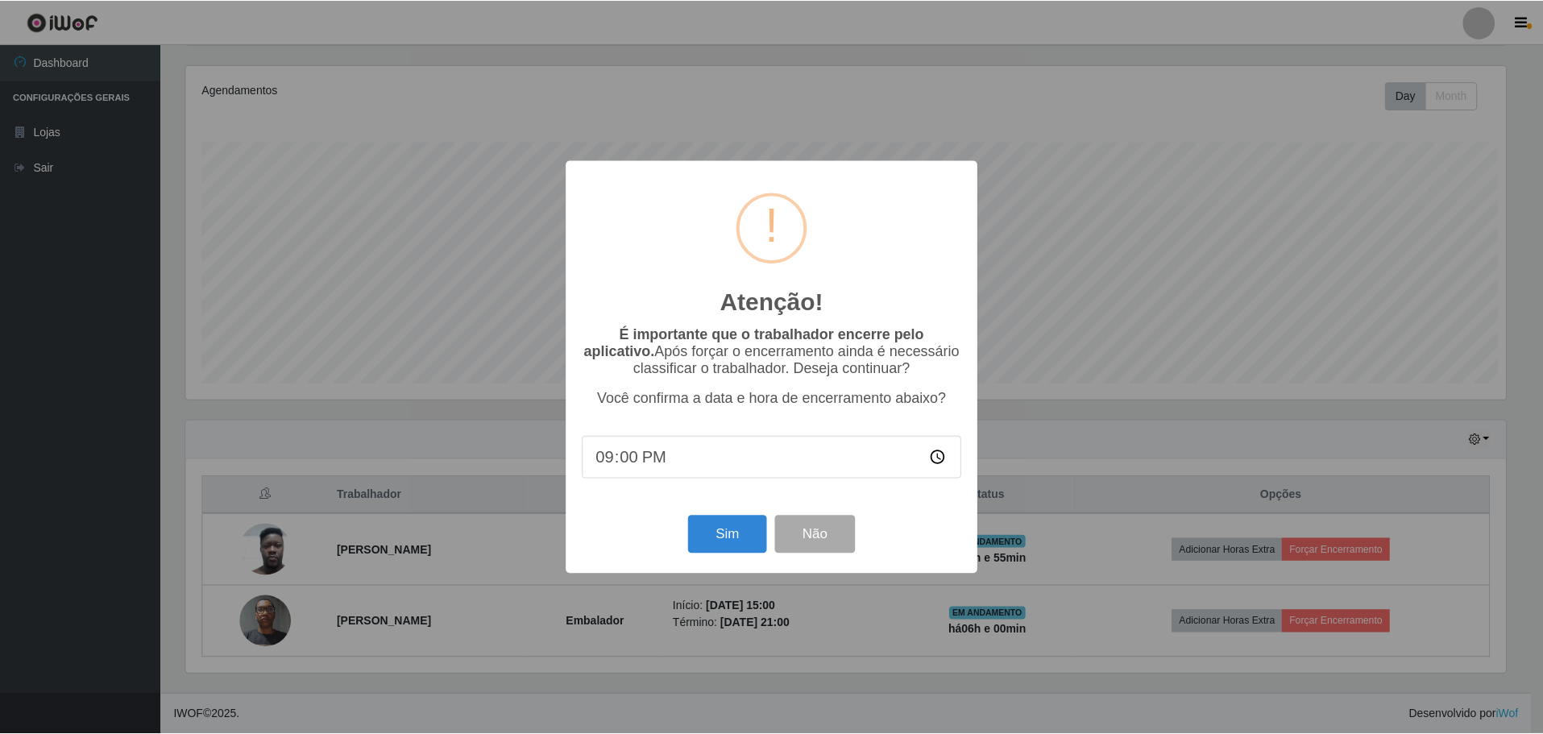
scroll to position [334, 1324]
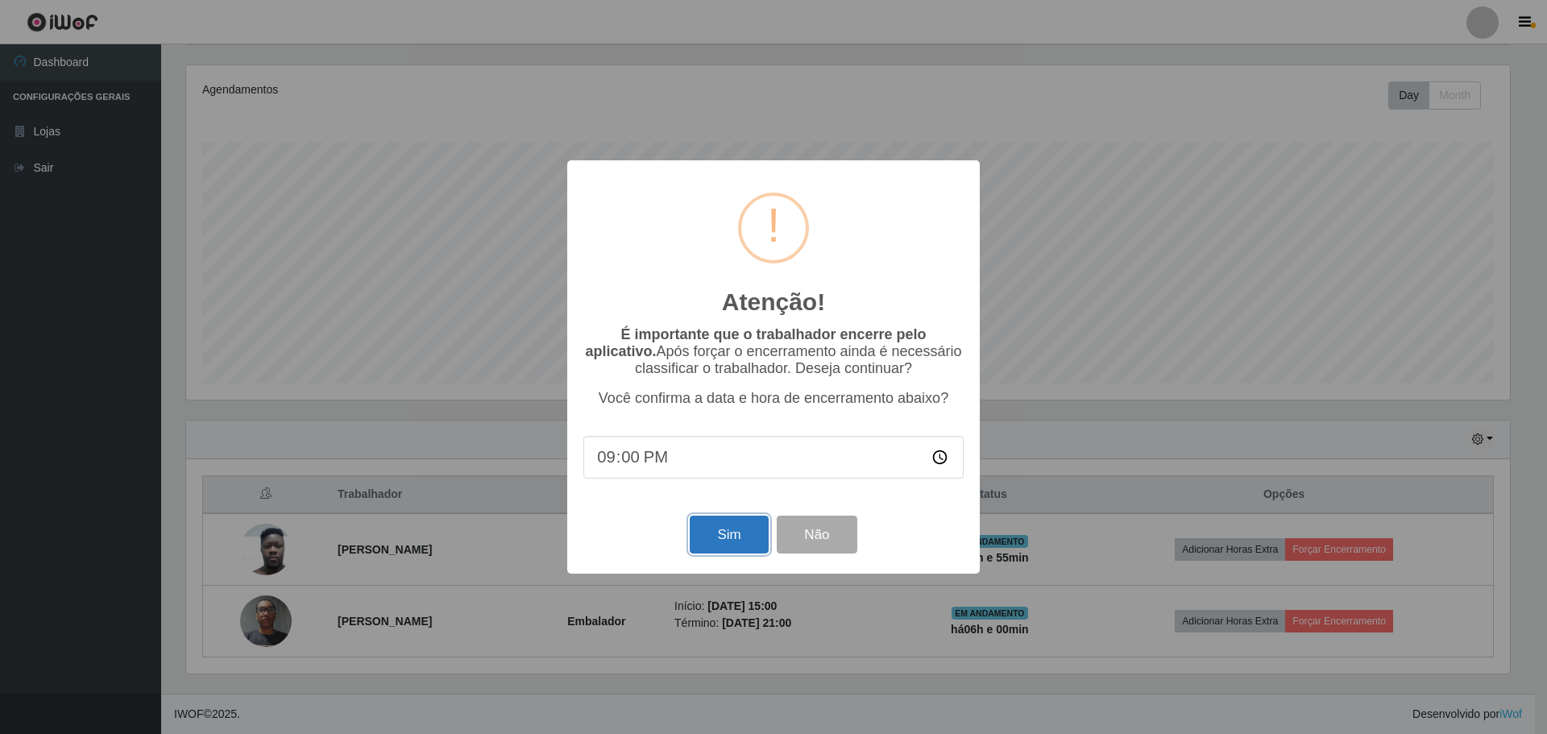
click at [710, 546] on button "Sim" at bounding box center [729, 535] width 78 height 38
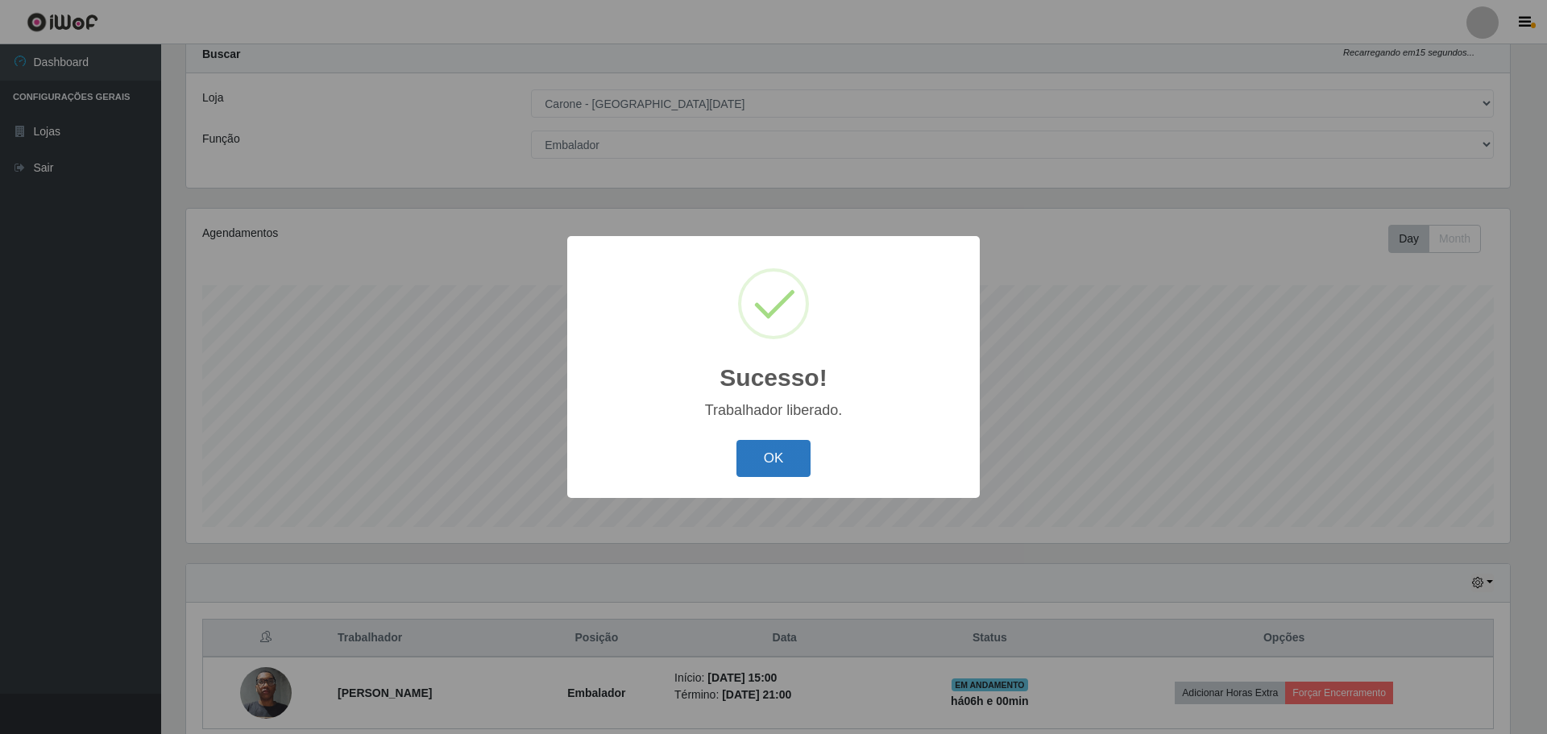
click at [758, 470] on button "OK" at bounding box center [773, 459] width 75 height 38
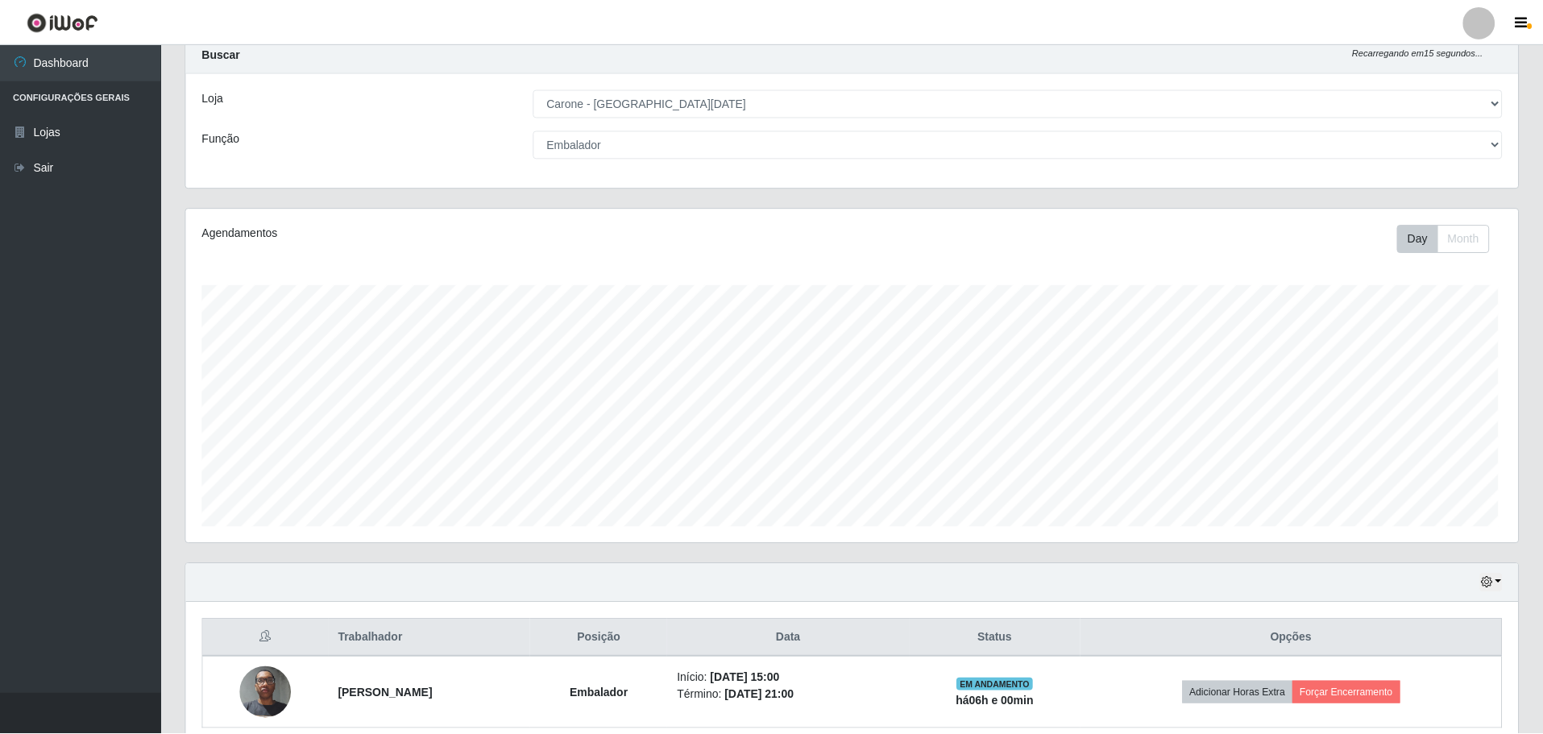
scroll to position [334, 1332]
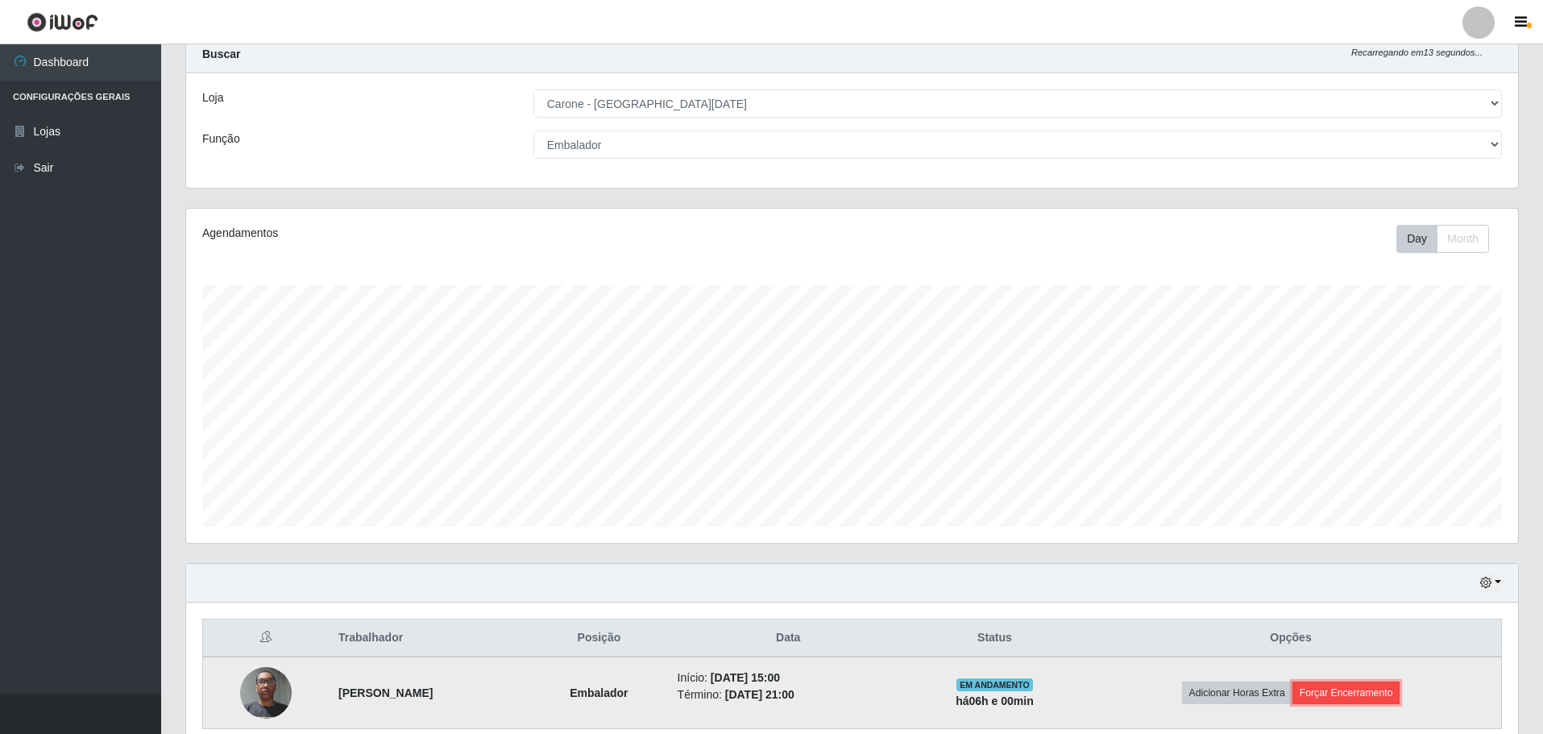
click at [1379, 688] on button "Forçar Encerramento" at bounding box center [1346, 692] width 108 height 23
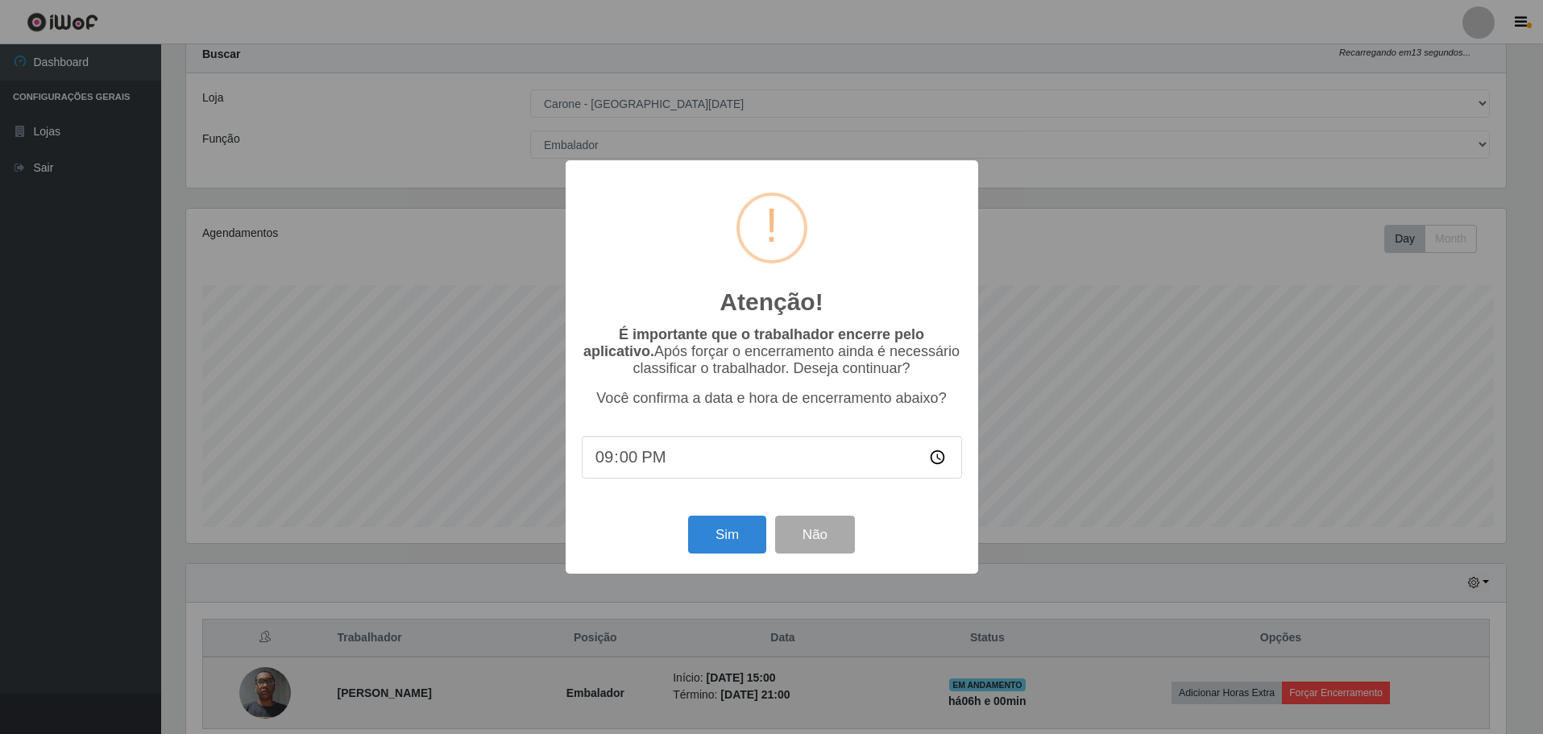
scroll to position [334, 1324]
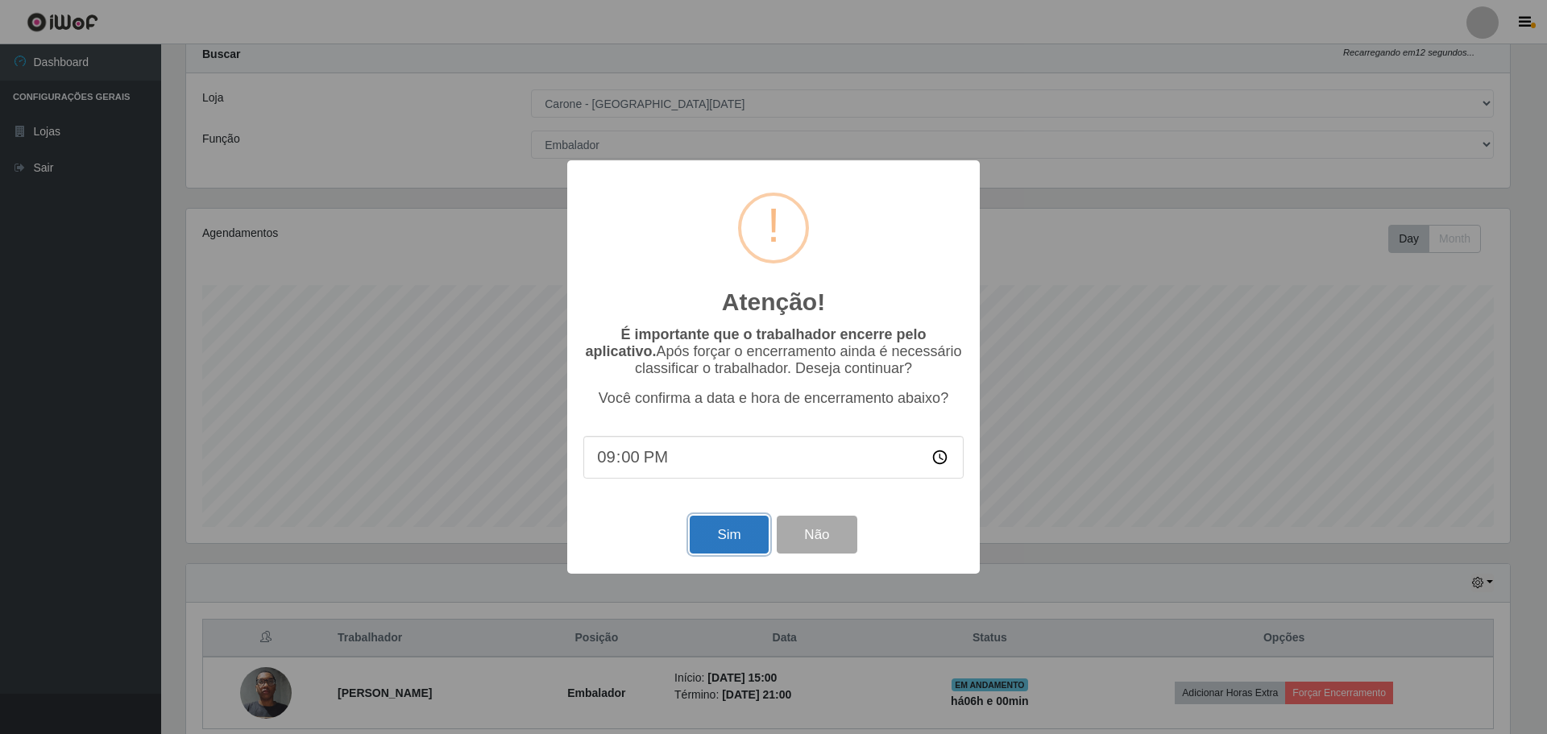
click at [726, 536] on button "Sim" at bounding box center [729, 535] width 78 height 38
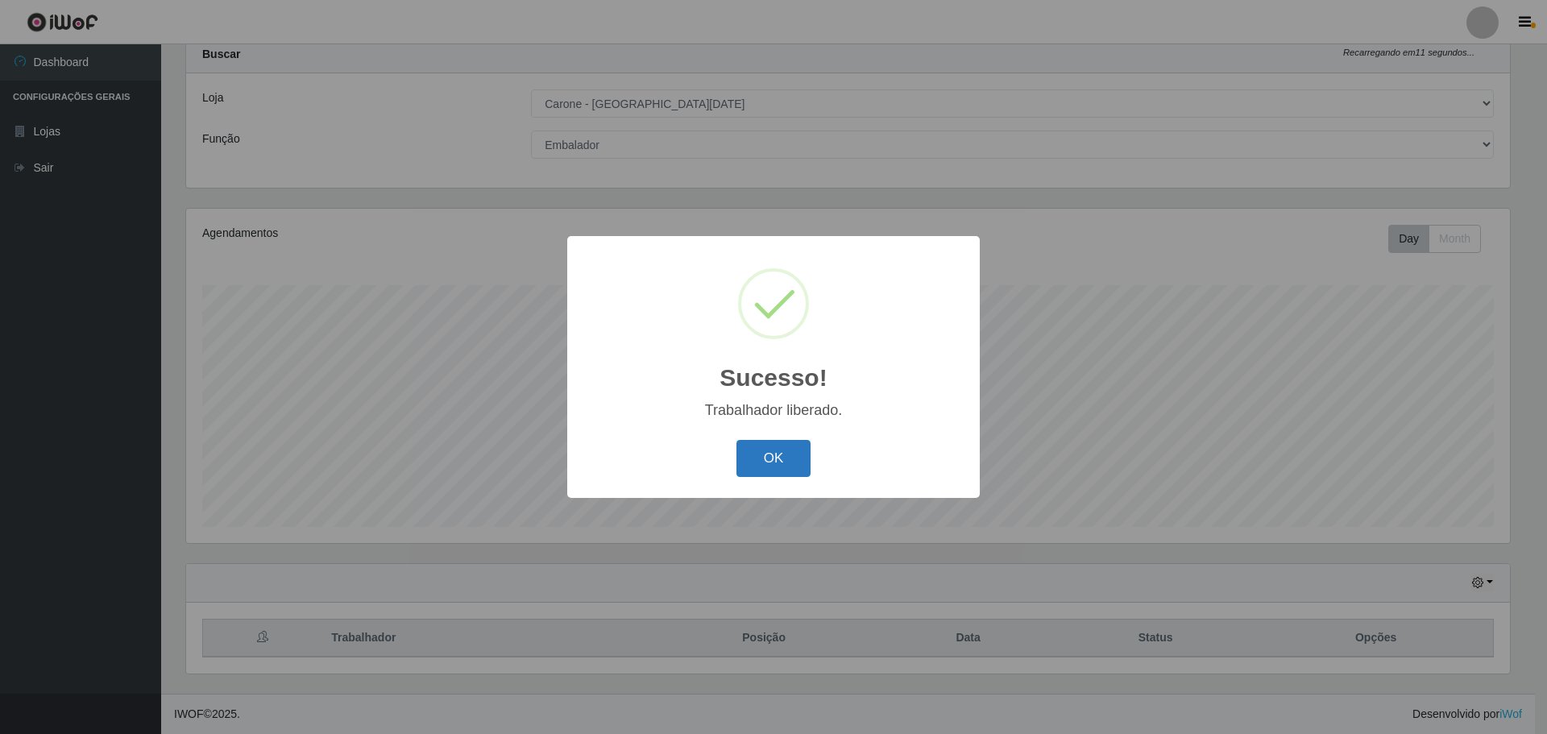
click at [802, 459] on button "OK" at bounding box center [773, 459] width 75 height 38
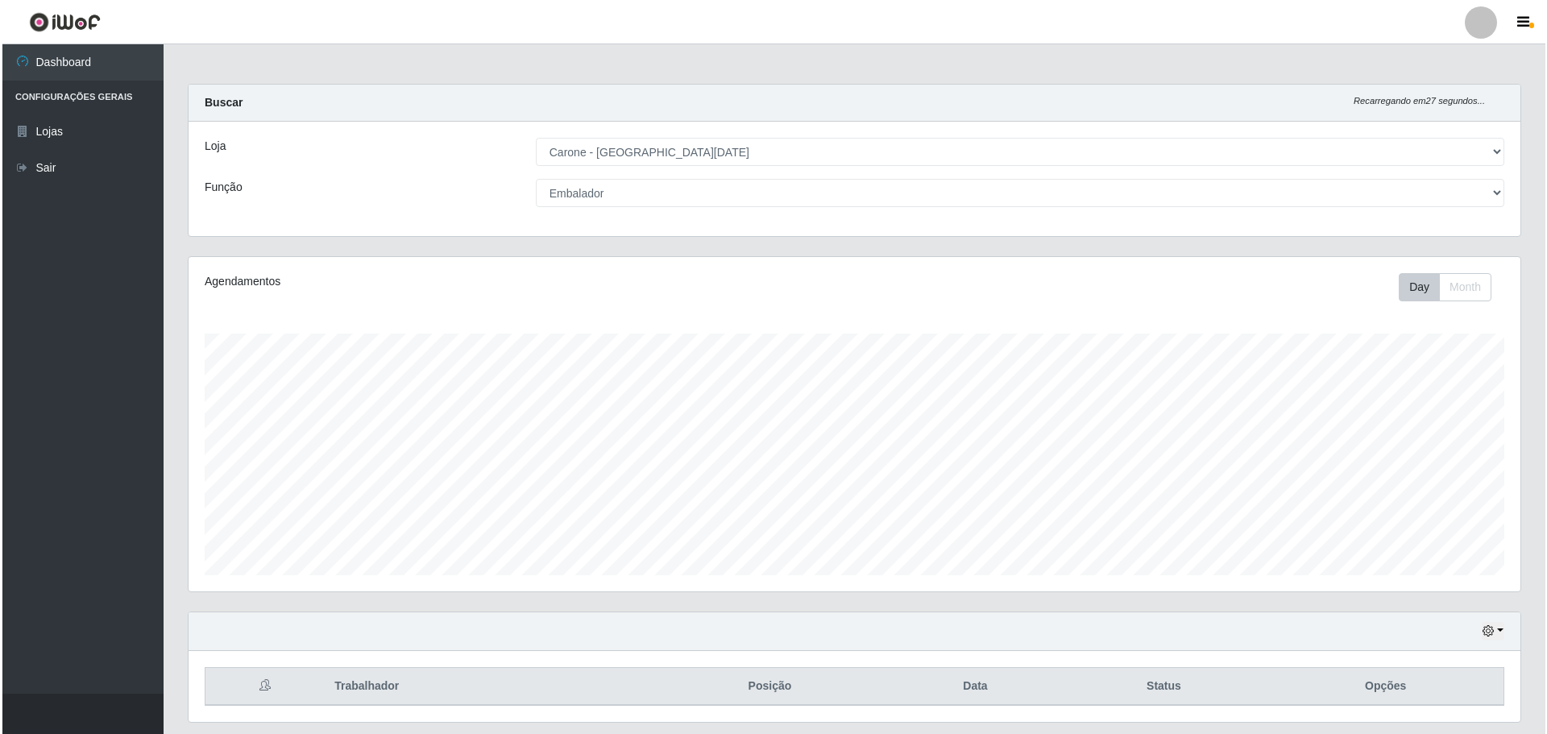
scroll to position [0, 0]
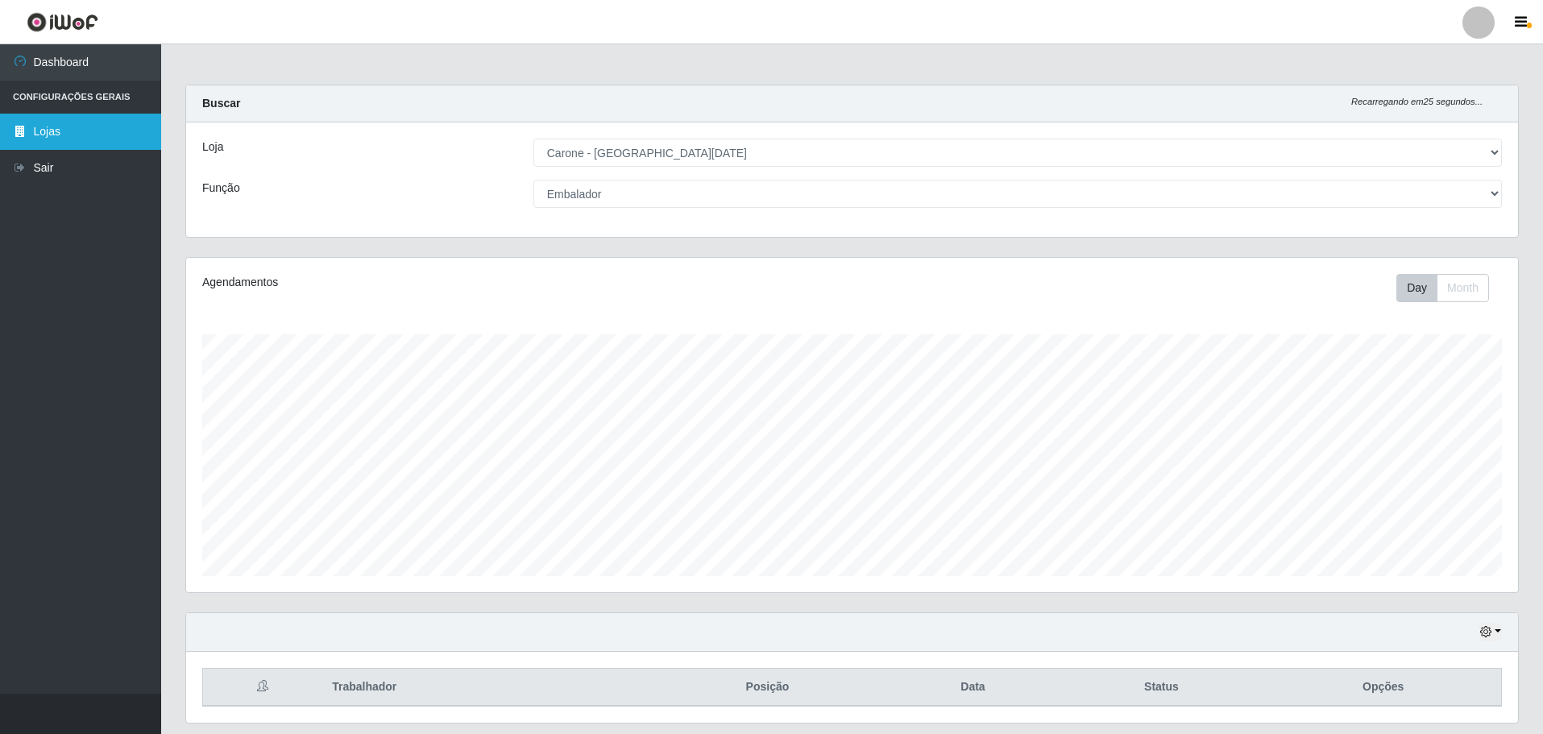
click at [60, 135] on link "Lojas" at bounding box center [80, 132] width 161 height 36
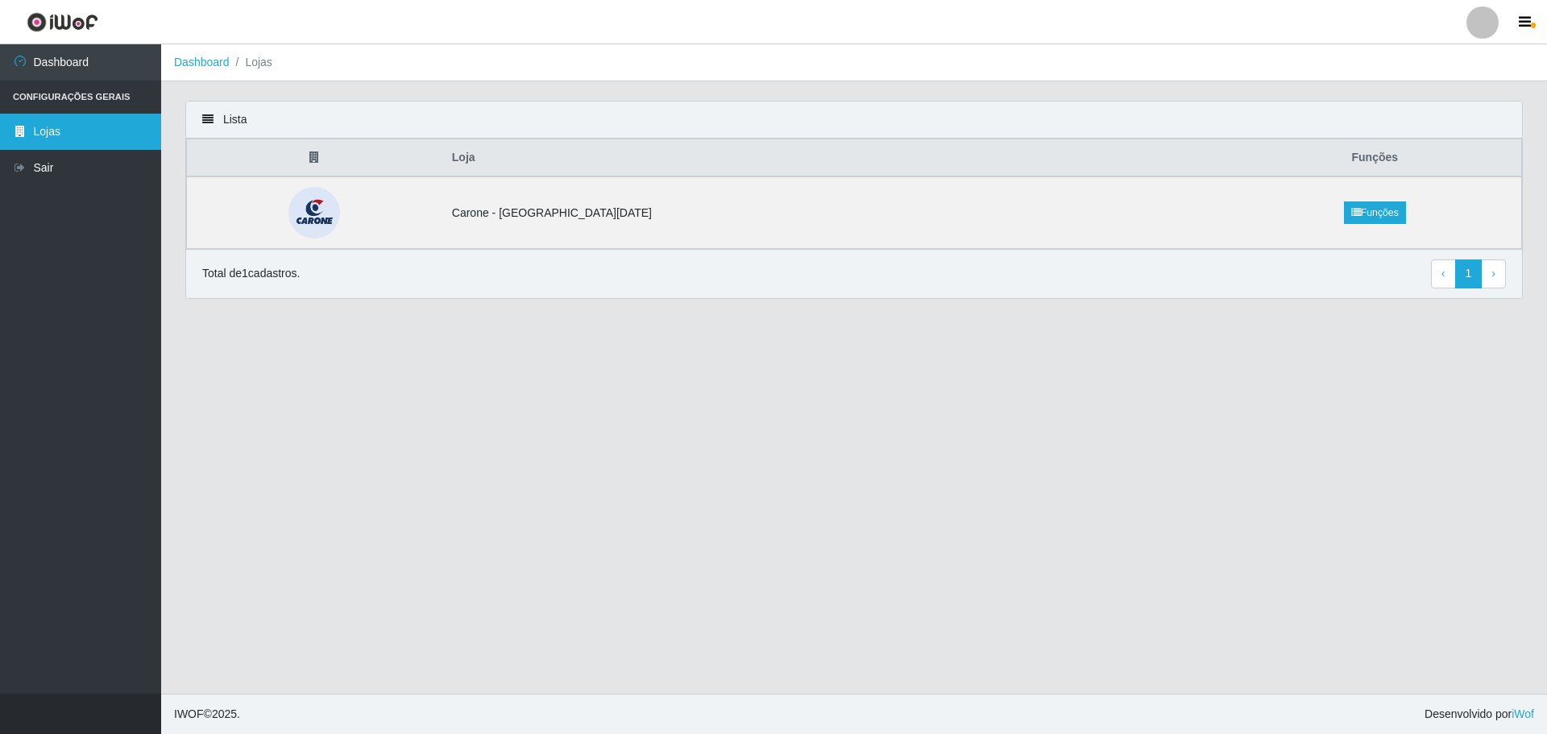
click at [71, 132] on link "Lojas" at bounding box center [80, 132] width 161 height 36
click at [257, 60] on li "Lojas" at bounding box center [251, 62] width 43 height 17
click at [49, 130] on link "Lojas" at bounding box center [80, 132] width 161 height 36
click at [1531, 29] on button "button" at bounding box center [1526, 22] width 40 height 23
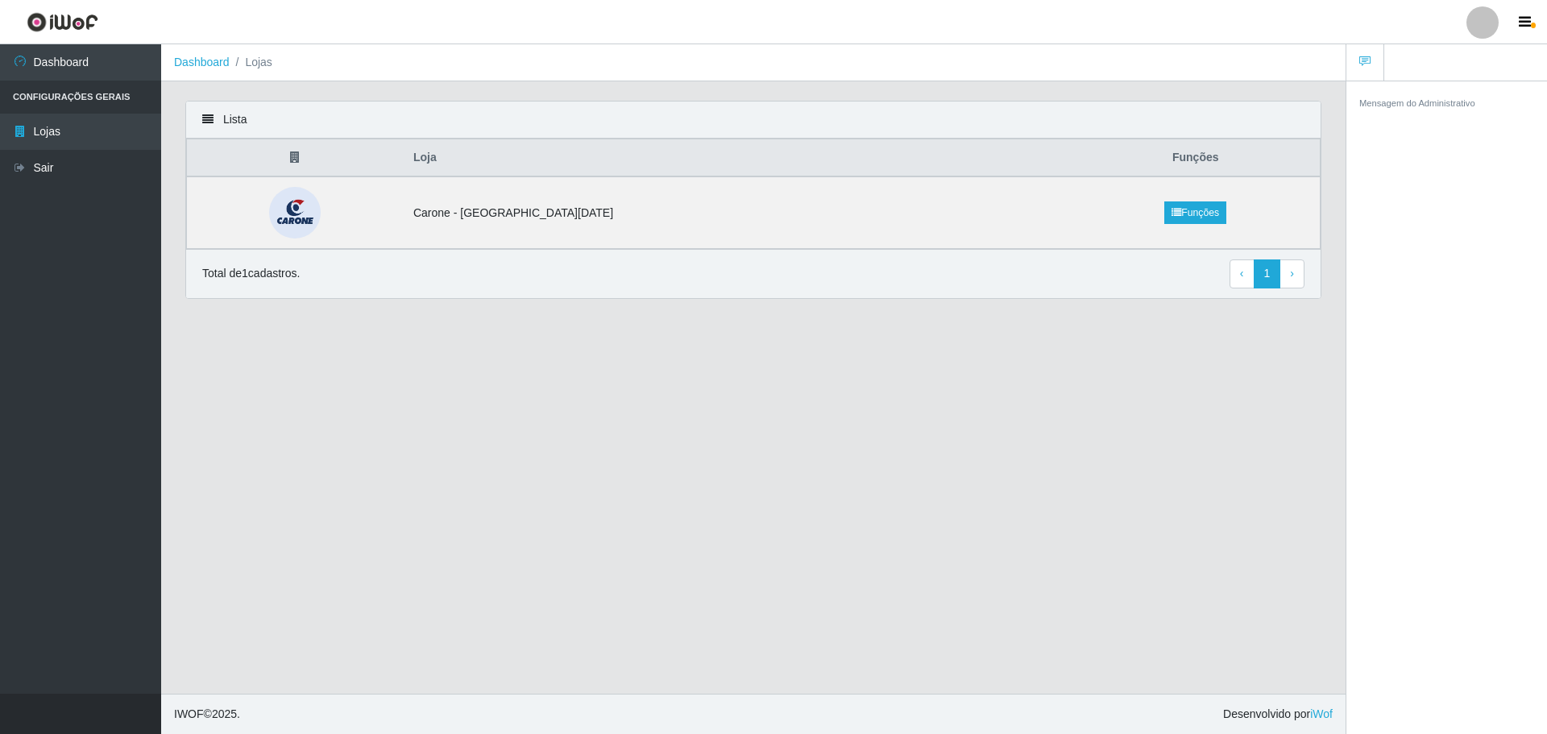
click at [267, 64] on li "Lojas" at bounding box center [251, 62] width 43 height 17
click at [210, 66] on link "Dashboard" at bounding box center [202, 62] width 56 height 13
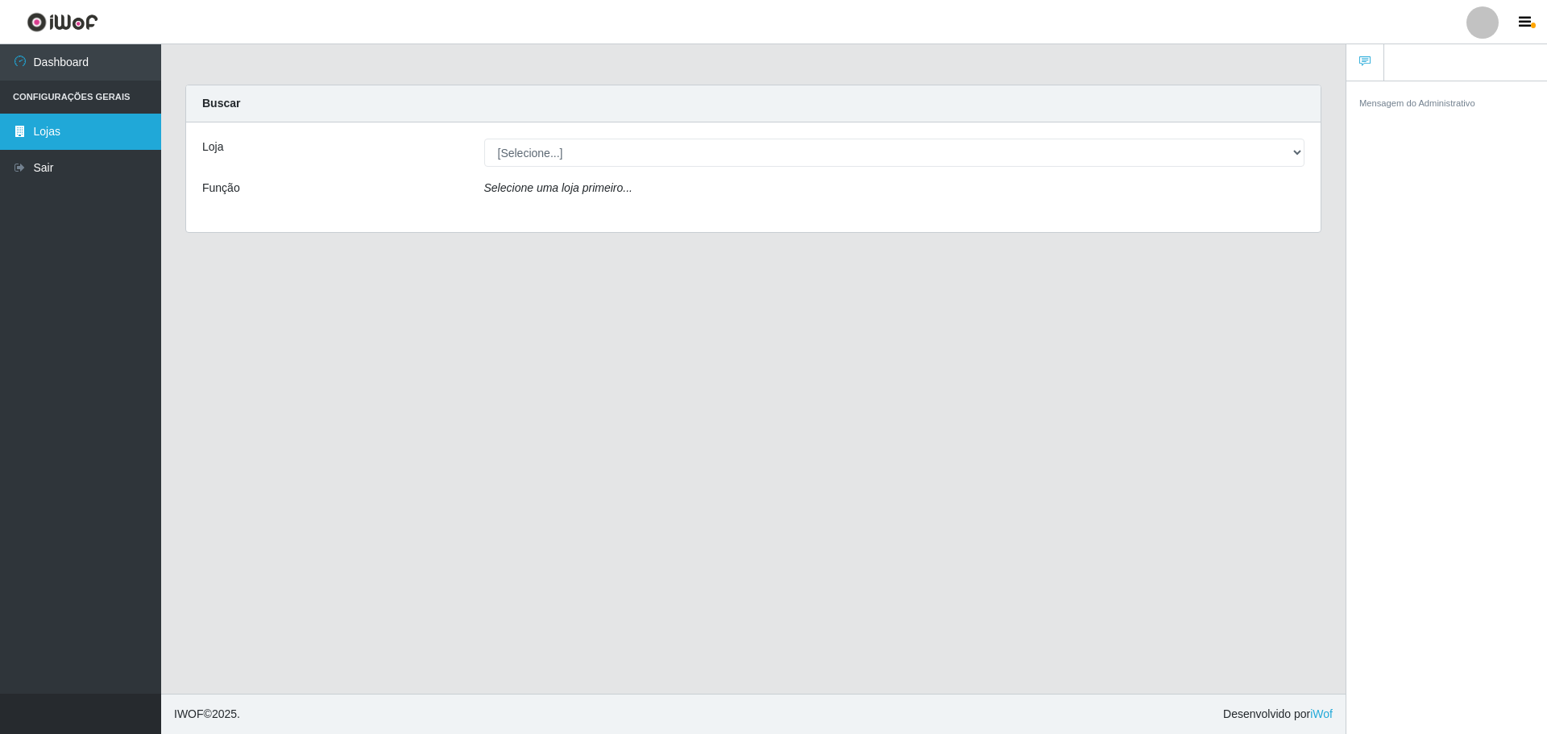
click at [90, 130] on link "Lojas" at bounding box center [80, 132] width 161 height 36
